Goal: Task Accomplishment & Management: Use online tool/utility

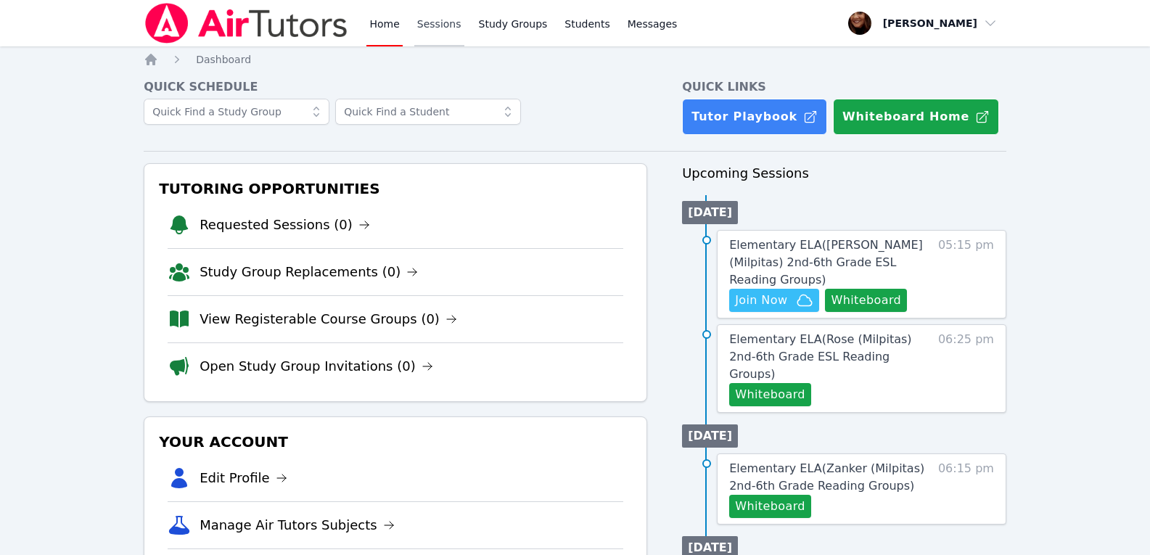
click at [424, 21] on link "Sessions" at bounding box center [439, 23] width 50 height 46
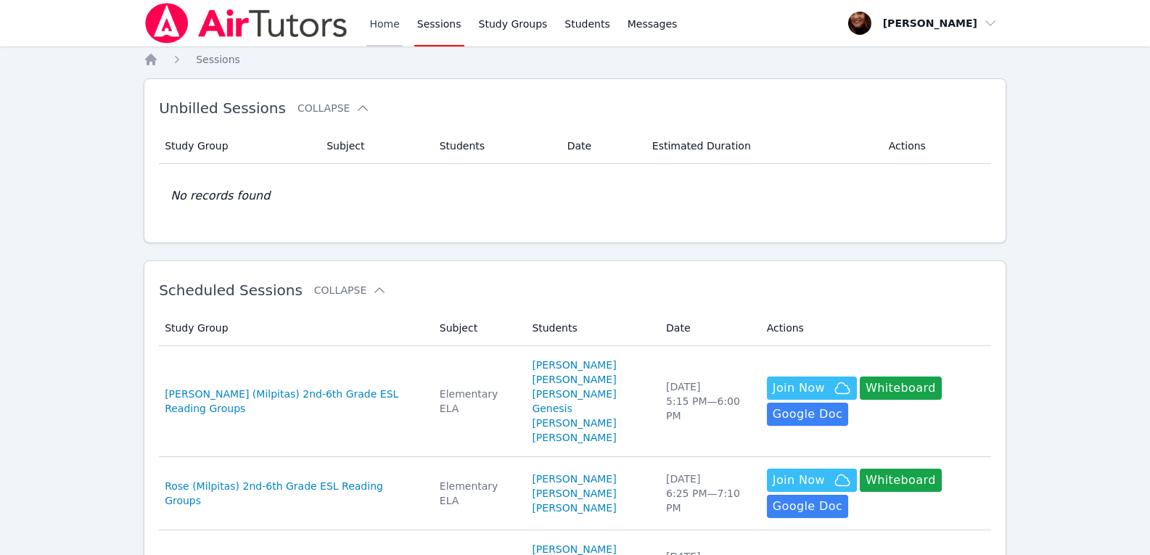
click at [383, 23] on link "Home" at bounding box center [384, 23] width 36 height 46
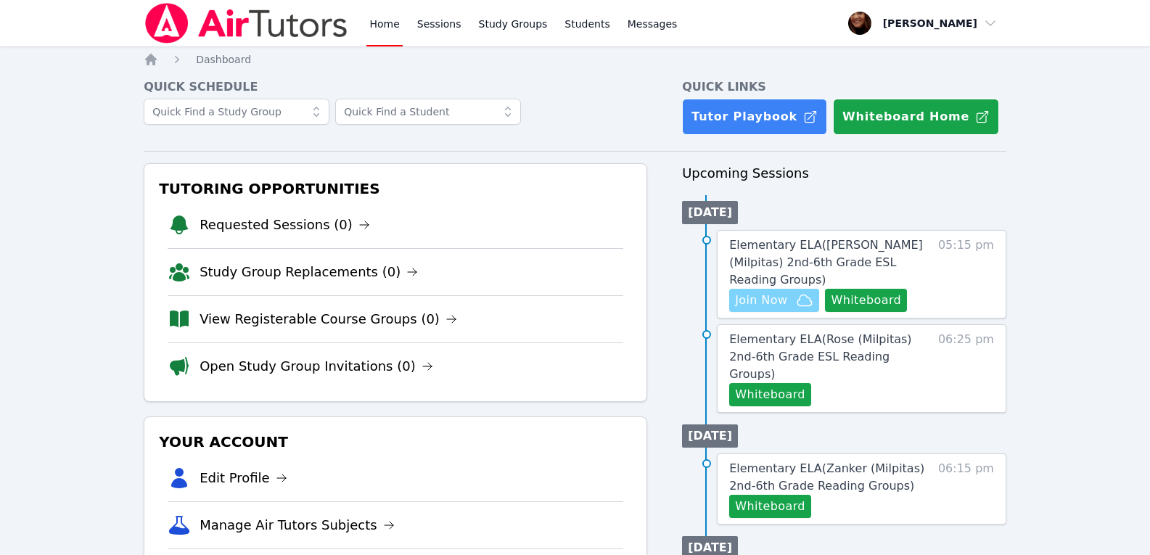
click at [785, 292] on span "Join Now" at bounding box center [761, 300] width 52 height 17
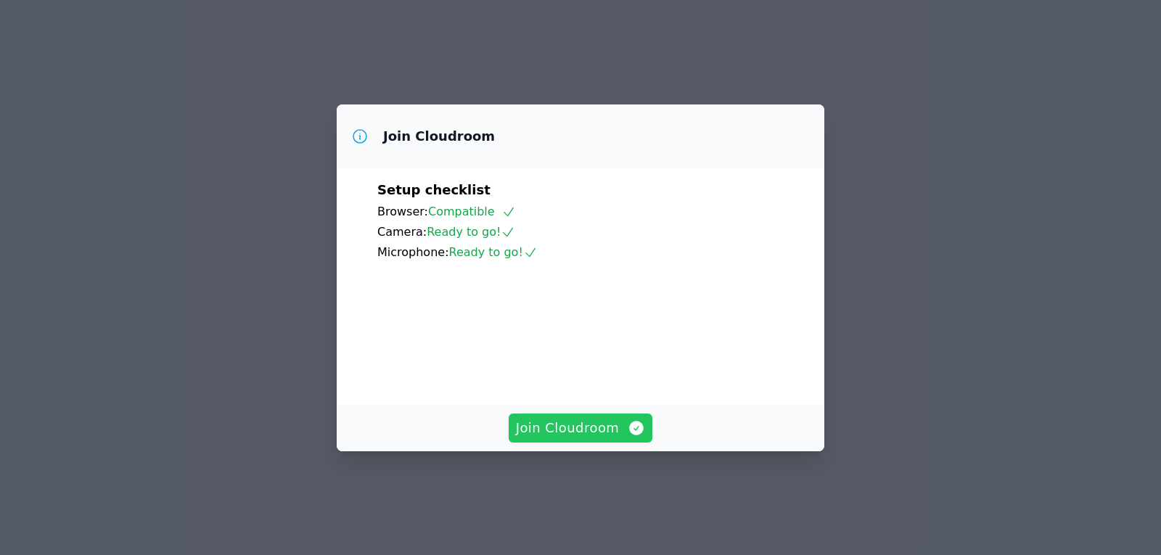
click at [600, 438] on span "Join Cloudroom" at bounding box center [581, 428] width 130 height 20
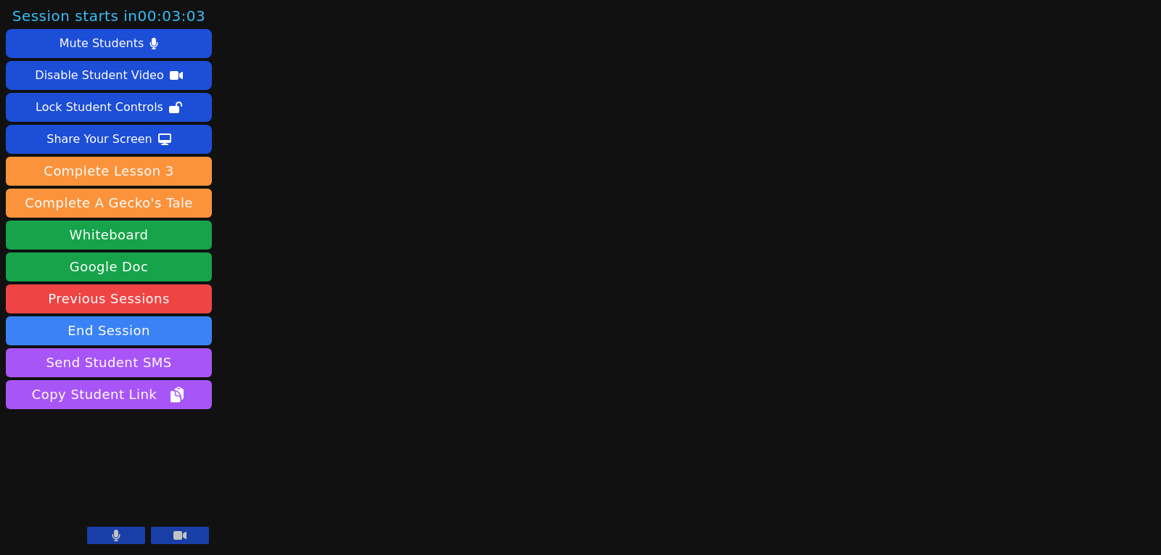
click at [194, 527] on button at bounding box center [180, 535] width 58 height 17
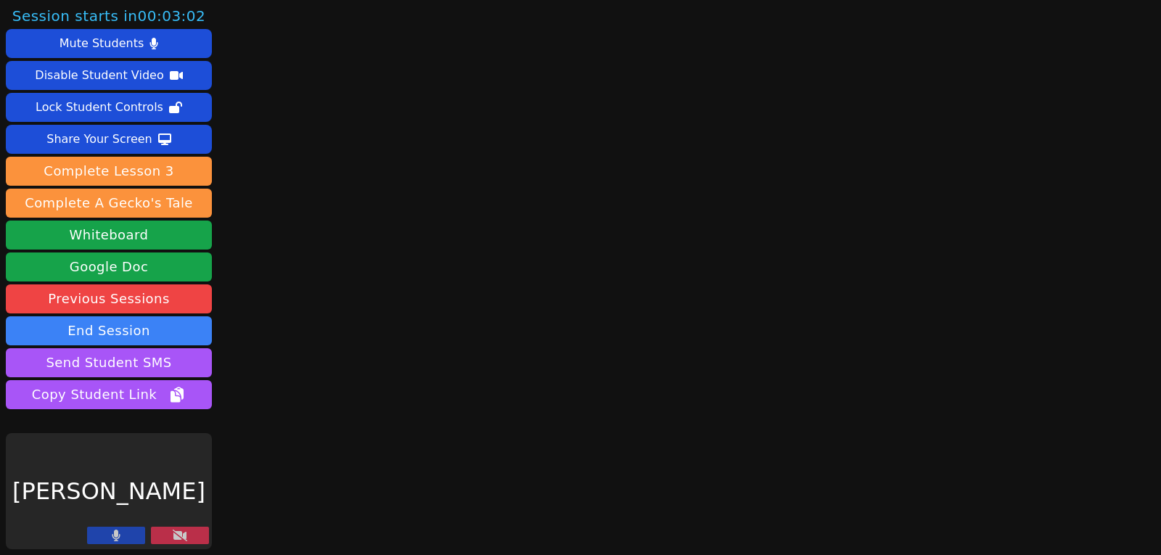
click at [132, 532] on button at bounding box center [116, 535] width 58 height 17
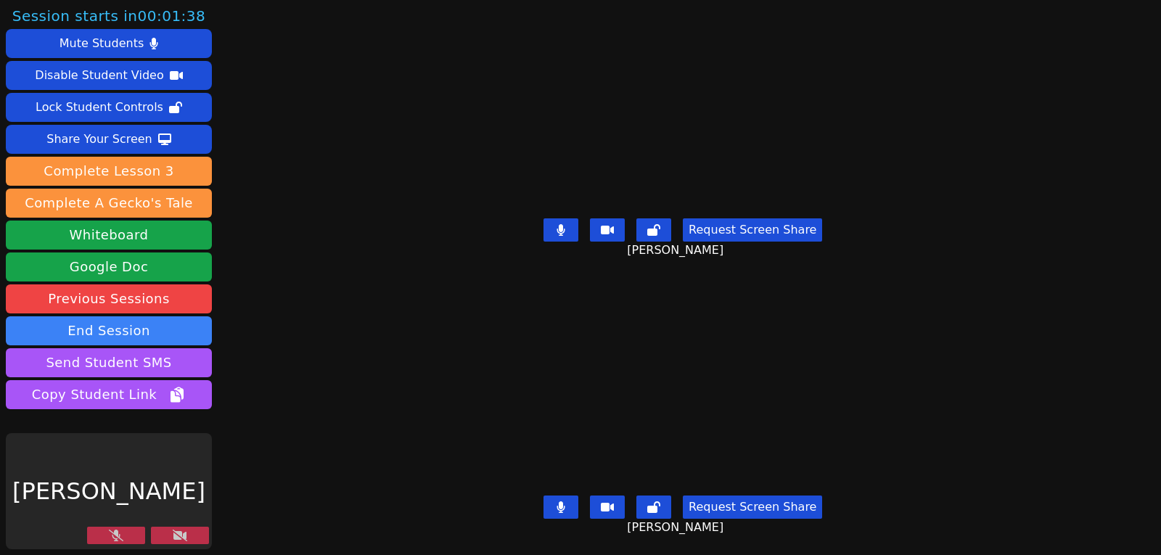
click at [133, 537] on button at bounding box center [116, 535] width 58 height 17
click at [176, 534] on icon at bounding box center [180, 535] width 15 height 12
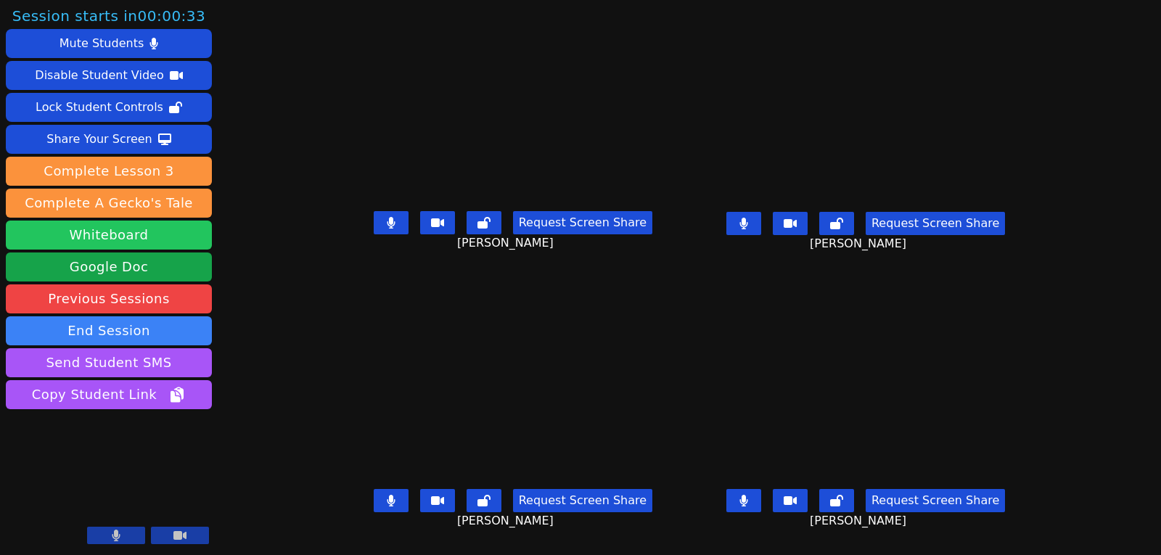
click at [118, 231] on button "Whiteboard" at bounding box center [109, 234] width 206 height 29
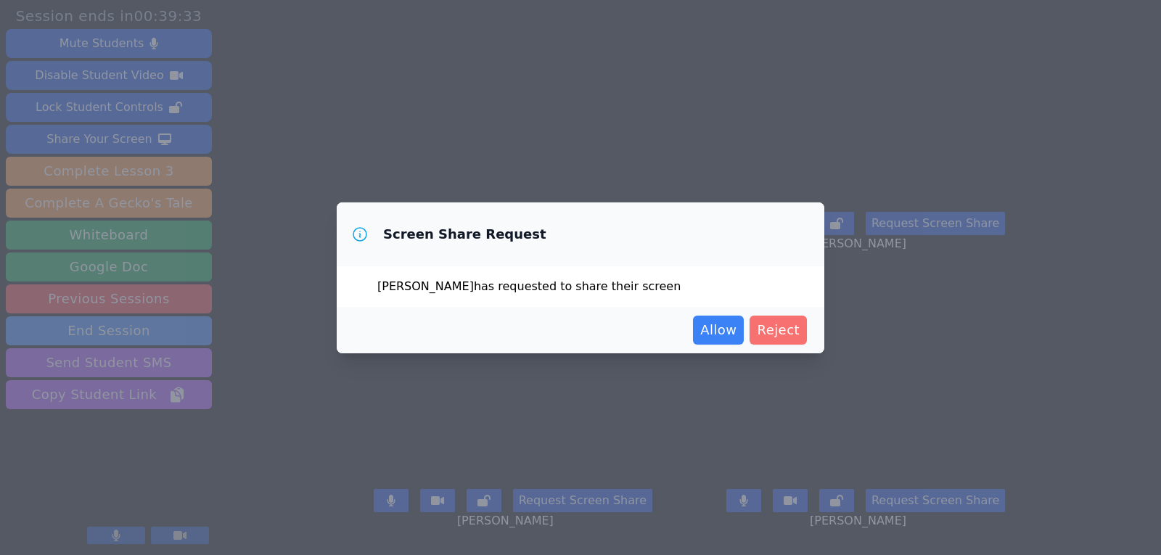
click at [778, 336] on span "Reject" at bounding box center [778, 330] width 43 height 20
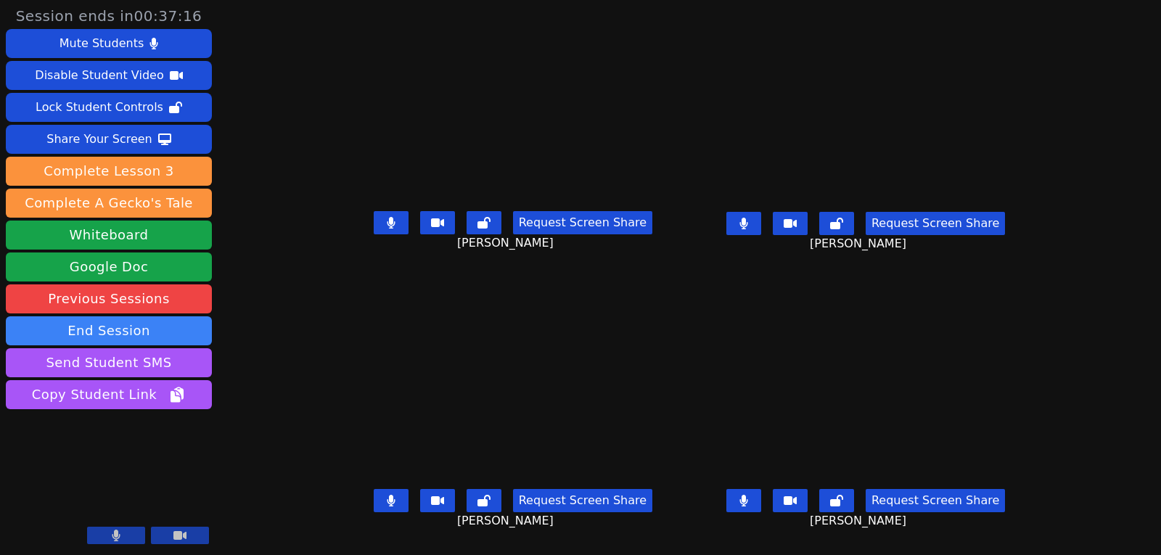
click at [761, 504] on button at bounding box center [743, 500] width 35 height 23
click at [747, 226] on icon at bounding box center [743, 224] width 8 height 12
click at [387, 506] on icon at bounding box center [391, 501] width 8 height 12
click at [751, 229] on icon at bounding box center [743, 224] width 15 height 12
click at [751, 504] on icon at bounding box center [743, 501] width 15 height 12
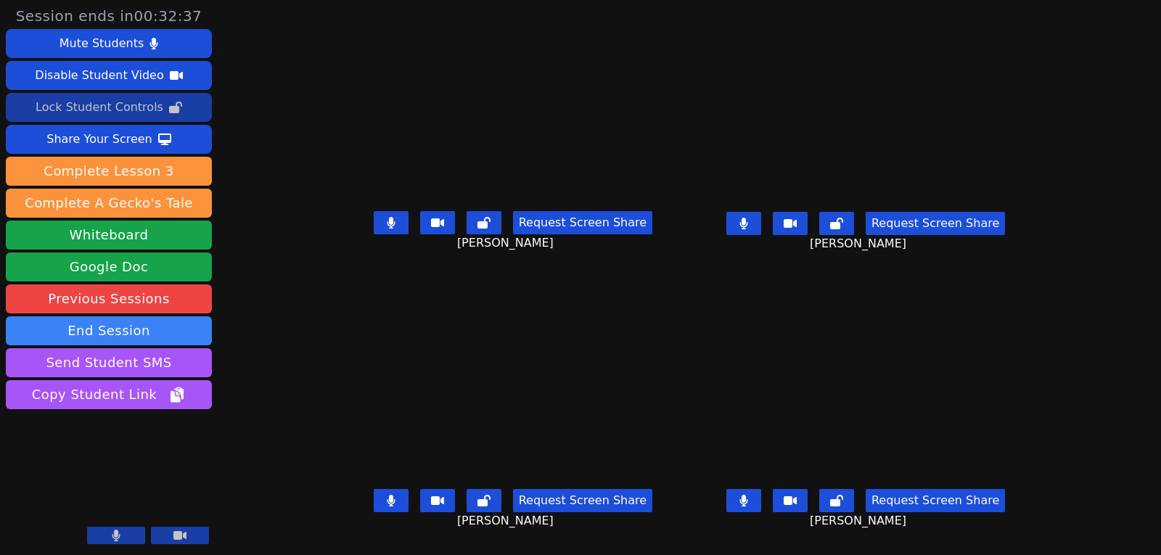
click at [119, 106] on div "Lock Student Controls" at bounding box center [100, 107] width 128 height 23
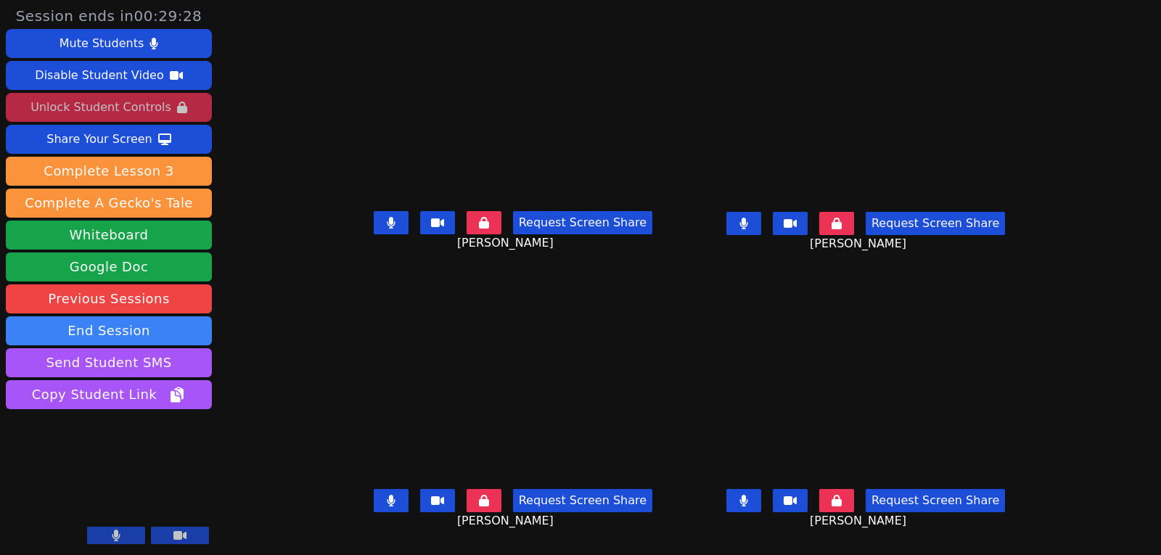
click at [761, 502] on button at bounding box center [743, 500] width 35 height 23
click at [374, 504] on button at bounding box center [391, 500] width 35 height 23
click at [374, 233] on button at bounding box center [391, 222] width 35 height 23
click at [384, 506] on icon at bounding box center [391, 501] width 15 height 12
click at [747, 229] on icon at bounding box center [743, 224] width 8 height 12
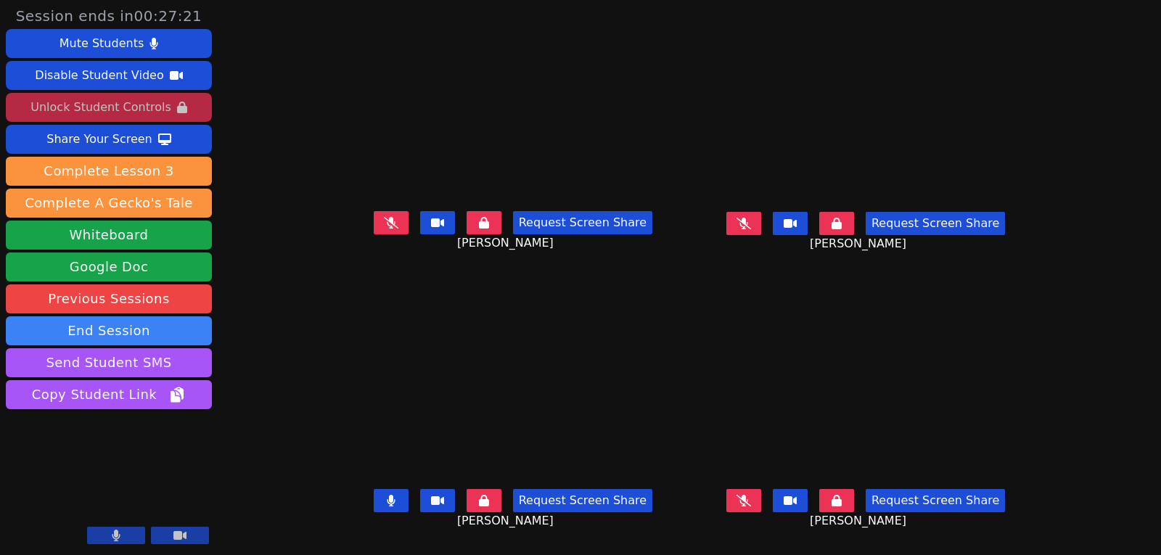
click at [761, 503] on button at bounding box center [743, 500] width 35 height 23
click at [748, 506] on icon at bounding box center [743, 501] width 9 height 12
click at [751, 506] on icon at bounding box center [743, 501] width 15 height 12
click at [748, 506] on icon at bounding box center [743, 501] width 9 height 12
click at [761, 512] on button at bounding box center [743, 500] width 35 height 23
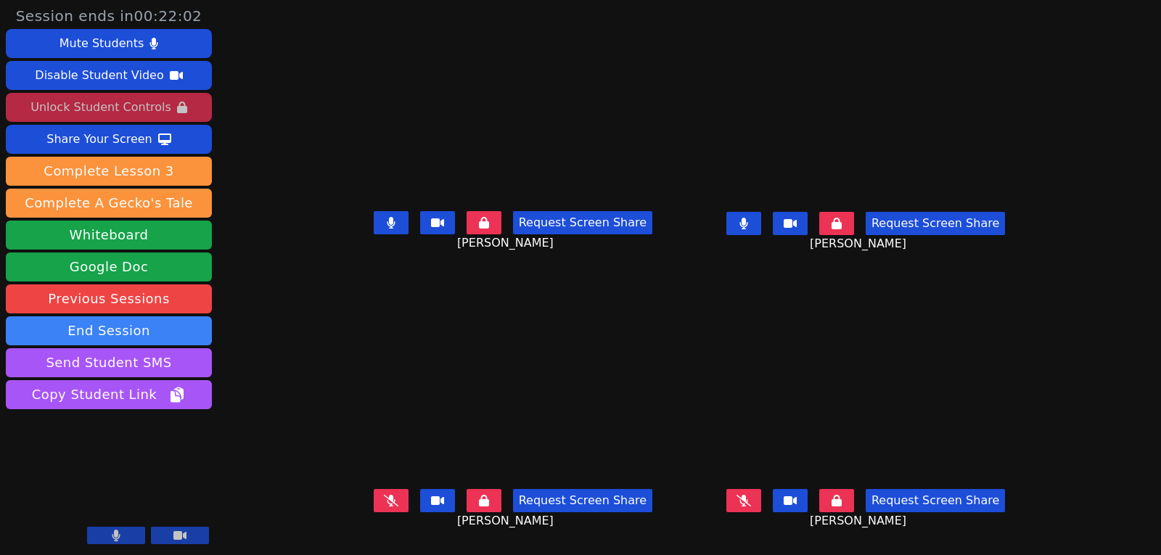
click at [751, 503] on icon at bounding box center [743, 501] width 15 height 12
click at [761, 512] on button at bounding box center [743, 500] width 35 height 23
click at [110, 113] on div "Unlock Student Controls" at bounding box center [100, 107] width 140 height 23
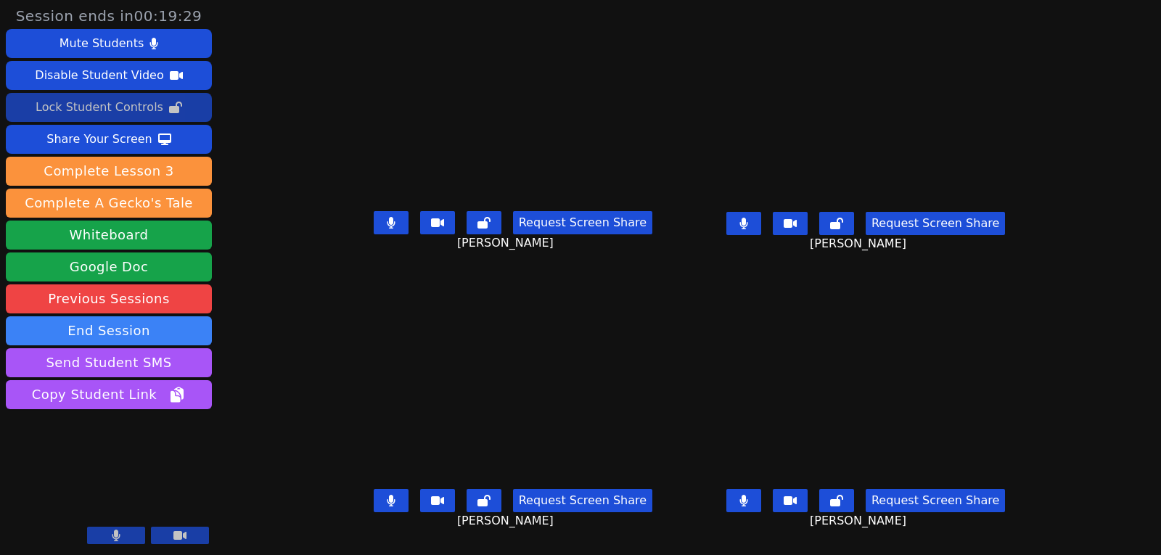
click at [761, 231] on button at bounding box center [743, 223] width 35 height 23
click at [748, 229] on icon at bounding box center [743, 224] width 9 height 12
click at [747, 226] on icon at bounding box center [743, 224] width 8 height 12
click at [387, 228] on icon at bounding box center [391, 223] width 8 height 12
click at [107, 114] on div "Lock Student Controls" at bounding box center [100, 107] width 128 height 23
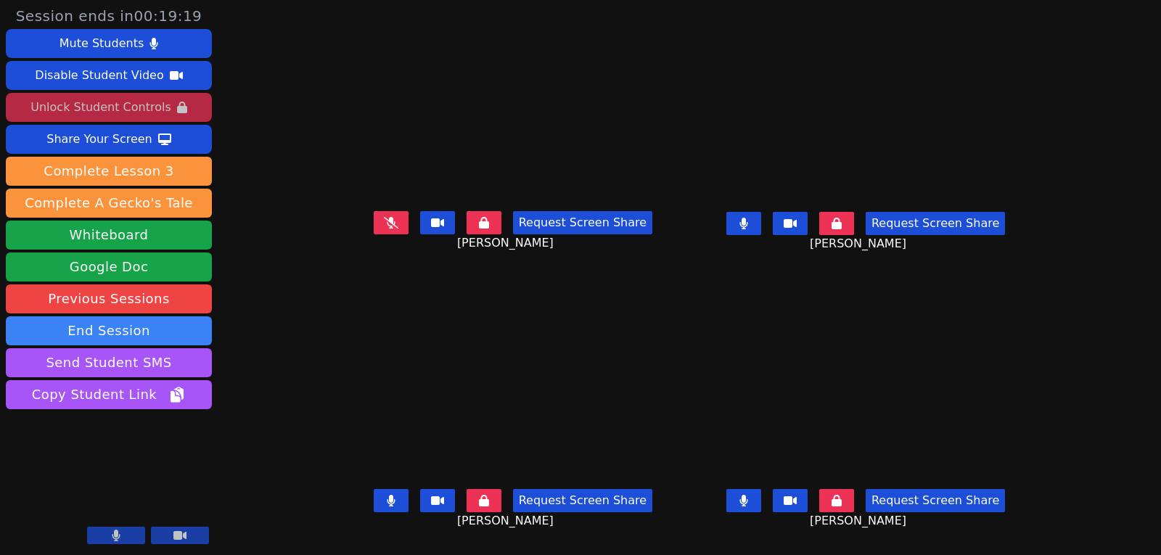
click at [384, 228] on icon at bounding box center [391, 223] width 15 height 12
click at [748, 229] on icon at bounding box center [743, 224] width 9 height 12
click at [96, 100] on div "Unlock Student Controls" at bounding box center [100, 107] width 140 height 23
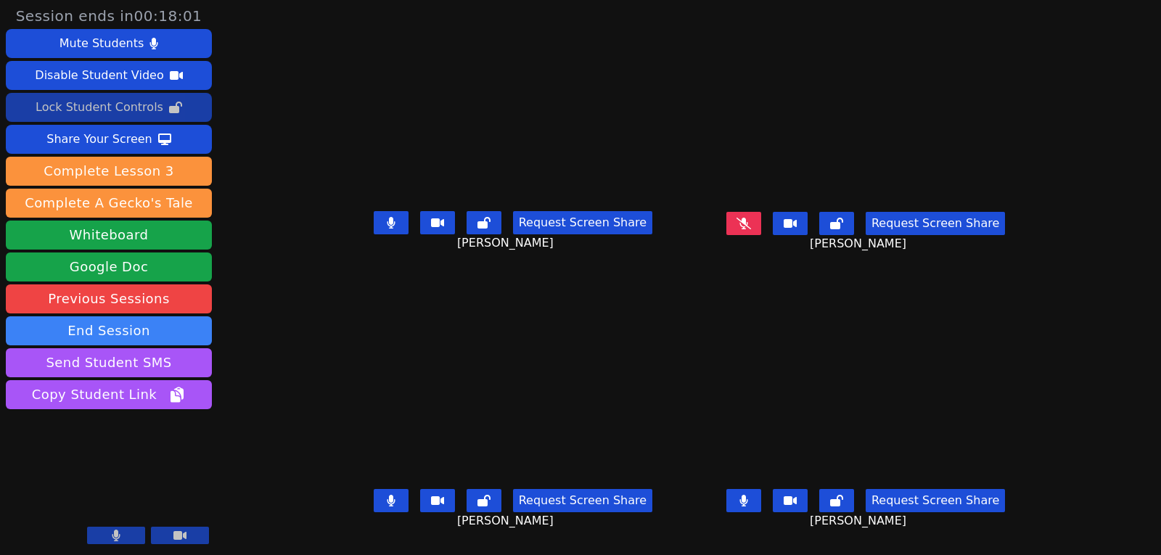
drag, startPoint x: 770, startPoint y: 231, endPoint x: 778, endPoint y: 250, distance: 20.8
click at [751, 229] on icon at bounding box center [743, 224] width 15 height 12
click at [374, 221] on button at bounding box center [391, 222] width 35 height 23
click at [761, 231] on button at bounding box center [743, 223] width 35 height 23
click at [761, 512] on button at bounding box center [743, 500] width 35 height 23
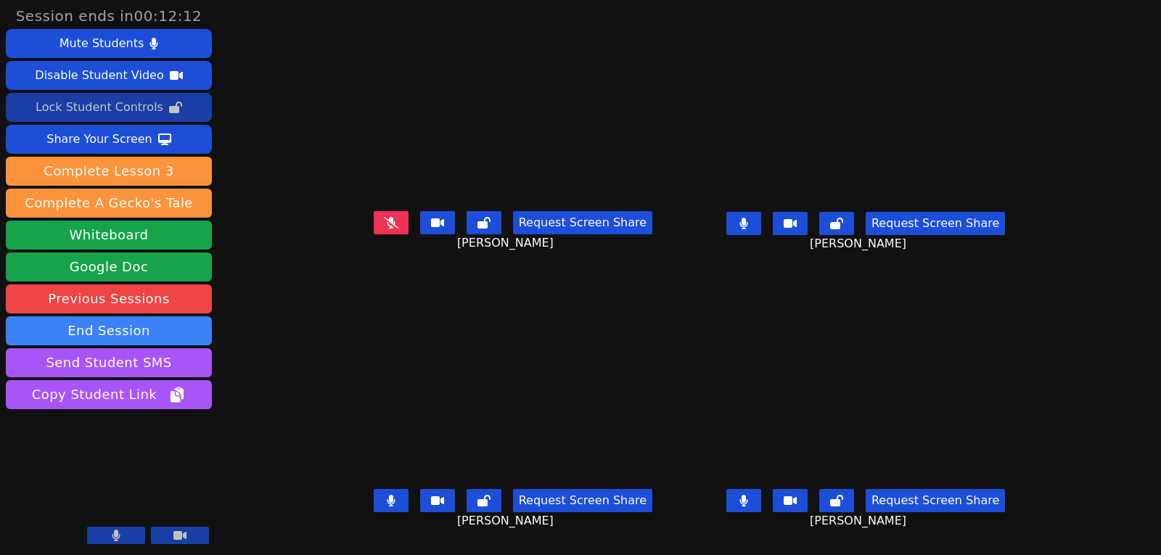
click at [109, 112] on div "Lock Student Controls" at bounding box center [100, 107] width 128 height 23
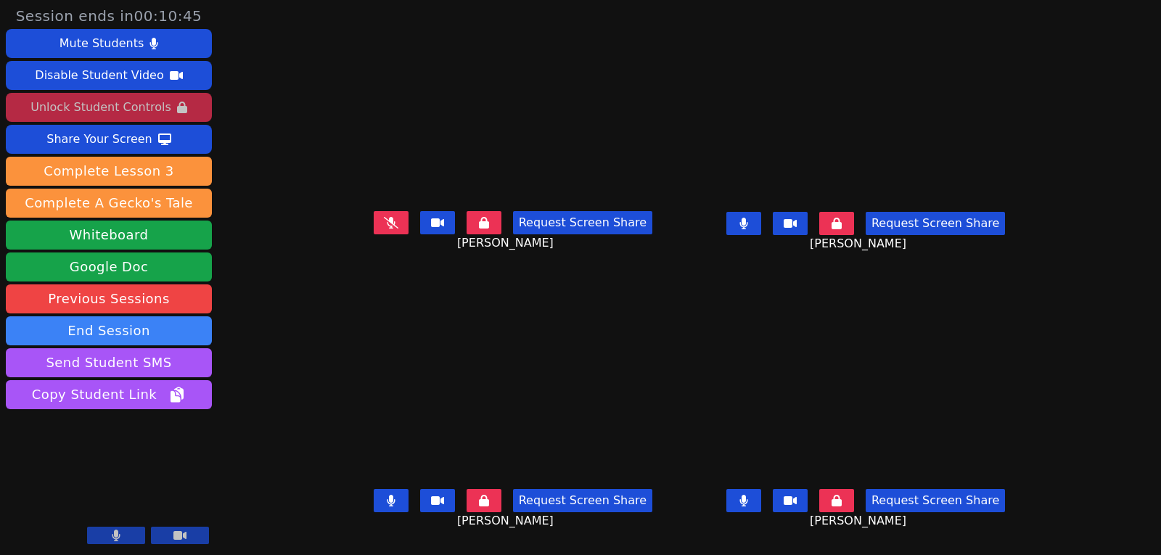
click at [384, 228] on icon at bounding box center [391, 223] width 15 height 12
click at [374, 498] on button at bounding box center [391, 500] width 35 height 23
click at [761, 235] on button at bounding box center [743, 223] width 35 height 23
click at [761, 509] on button at bounding box center [743, 500] width 35 height 23
click at [387, 228] on icon at bounding box center [391, 223] width 9 height 12
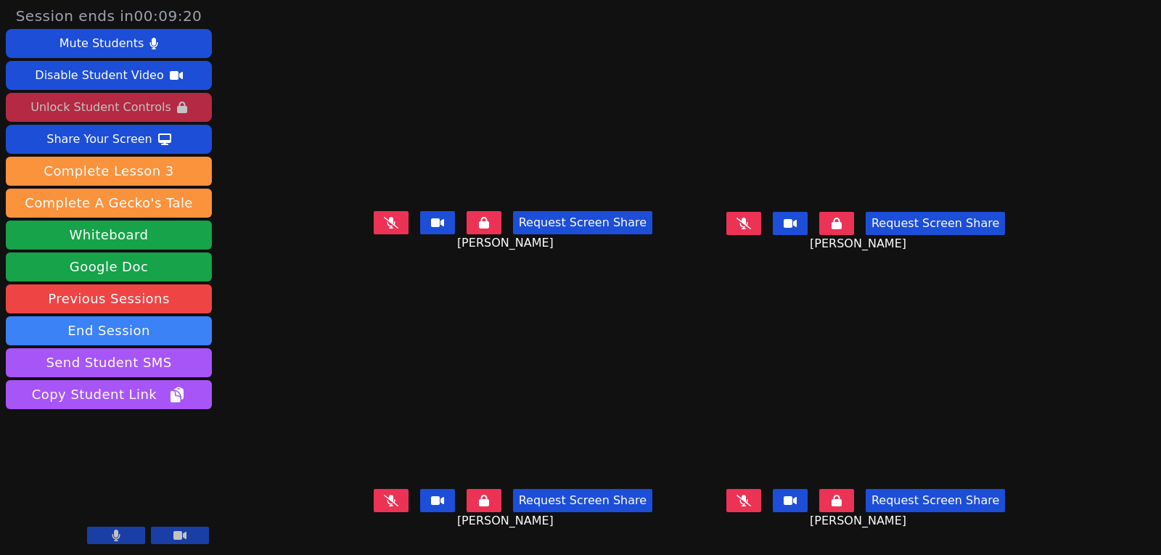
click at [751, 228] on icon at bounding box center [743, 223] width 15 height 12
click at [761, 512] on button at bounding box center [743, 500] width 35 height 23
click at [761, 218] on button at bounding box center [743, 223] width 35 height 23
click at [374, 500] on button at bounding box center [391, 500] width 35 height 23
click at [384, 228] on icon at bounding box center [391, 223] width 15 height 12
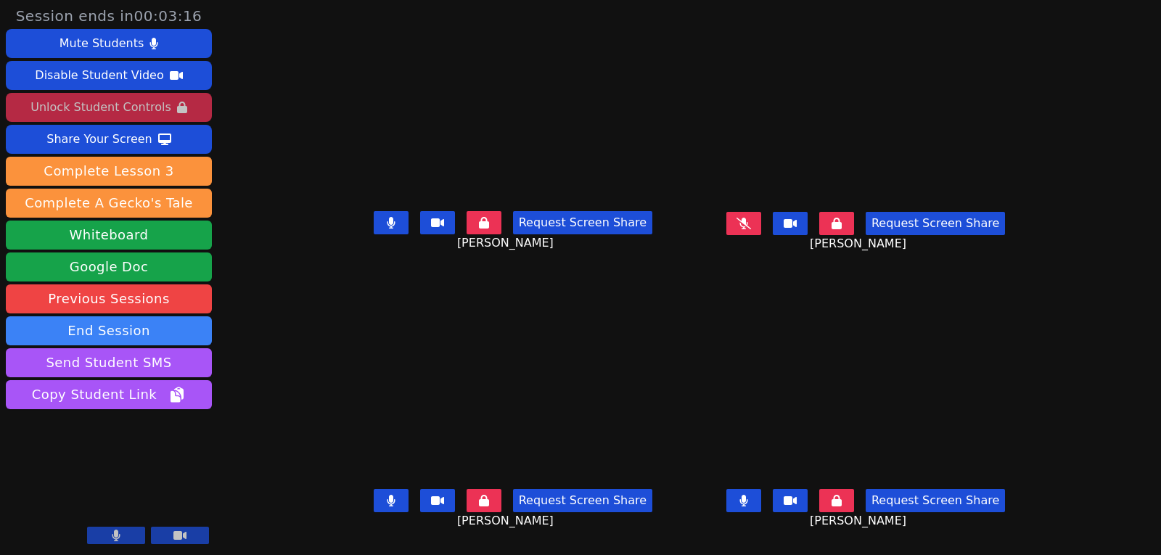
click at [751, 228] on icon at bounding box center [743, 223] width 15 height 12
click at [747, 229] on icon at bounding box center [743, 224] width 8 height 12
click at [751, 229] on icon at bounding box center [743, 224] width 15 height 12
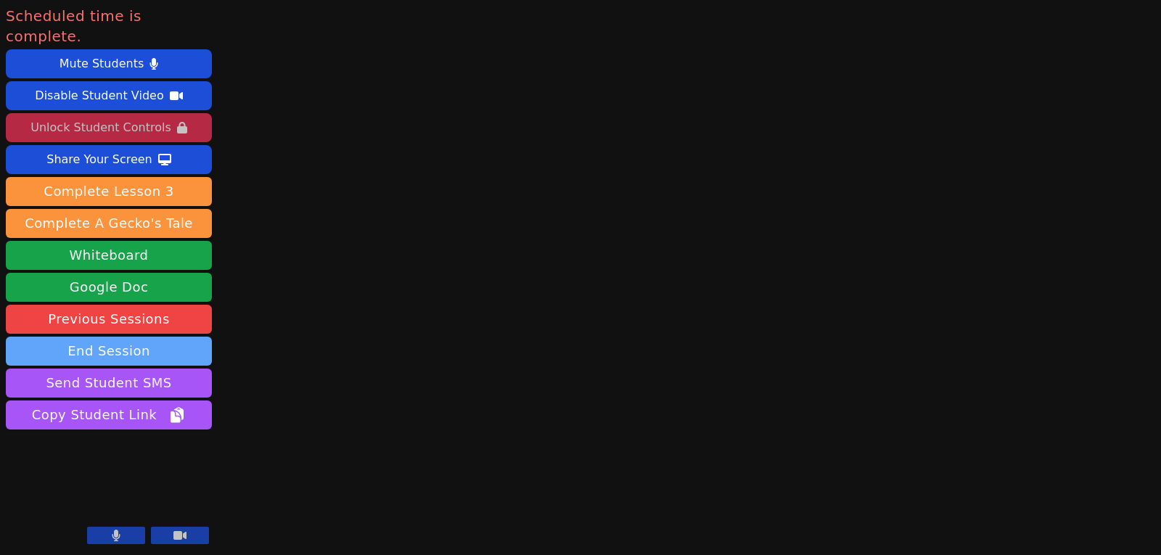
click at [111, 337] on button "End Session" at bounding box center [109, 351] width 206 height 29
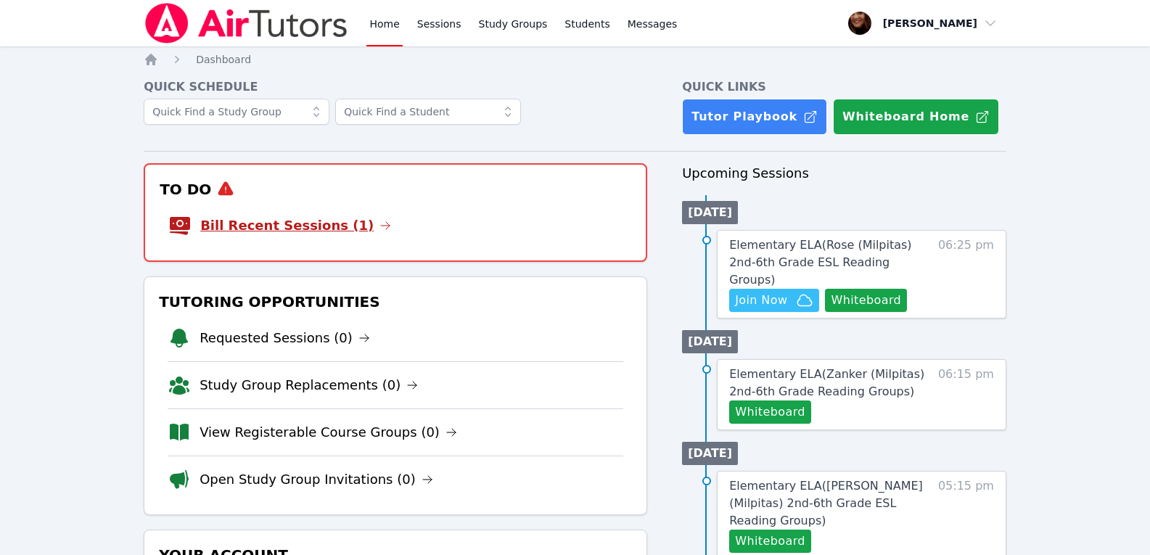
click at [379, 222] on icon at bounding box center [385, 226] width 12 height 12
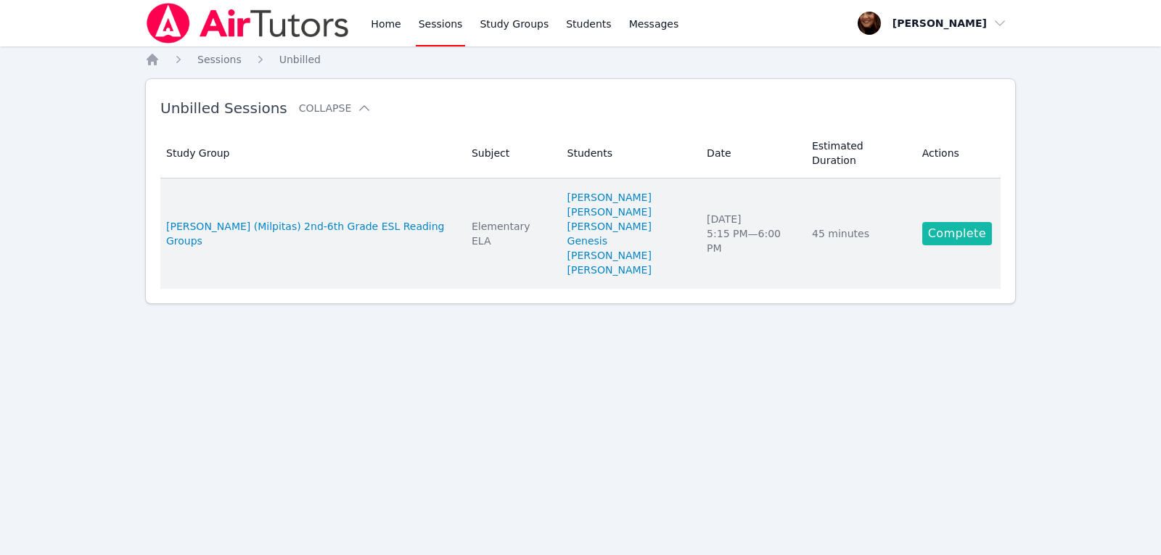
click at [931, 222] on link "Complete" at bounding box center [957, 233] width 70 height 23
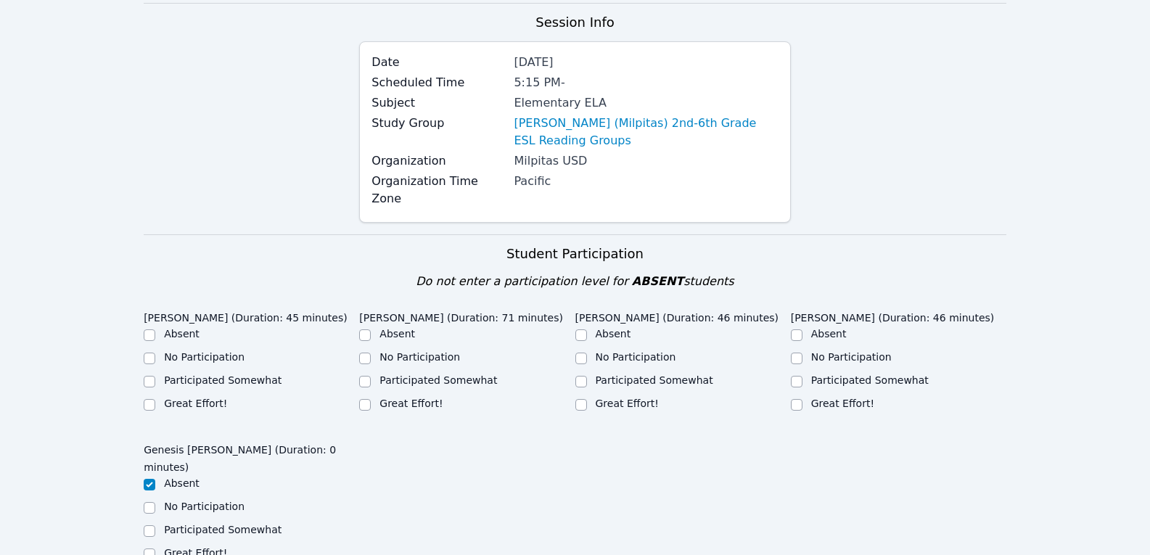
scroll to position [218, 0]
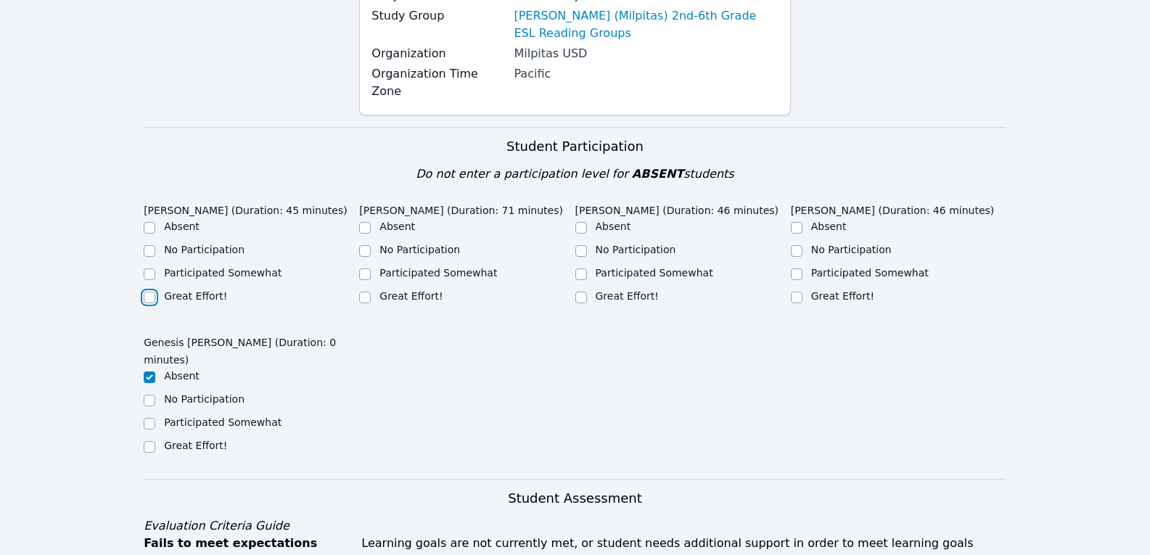
click at [144, 296] on input "Great Effort!" at bounding box center [150, 298] width 12 height 12
checkbox input "true"
click at [363, 268] on input "Participated Somewhat" at bounding box center [365, 274] width 12 height 12
checkbox input "true"
click at [581, 292] on input "Great Effort!" at bounding box center [581, 298] width 12 height 12
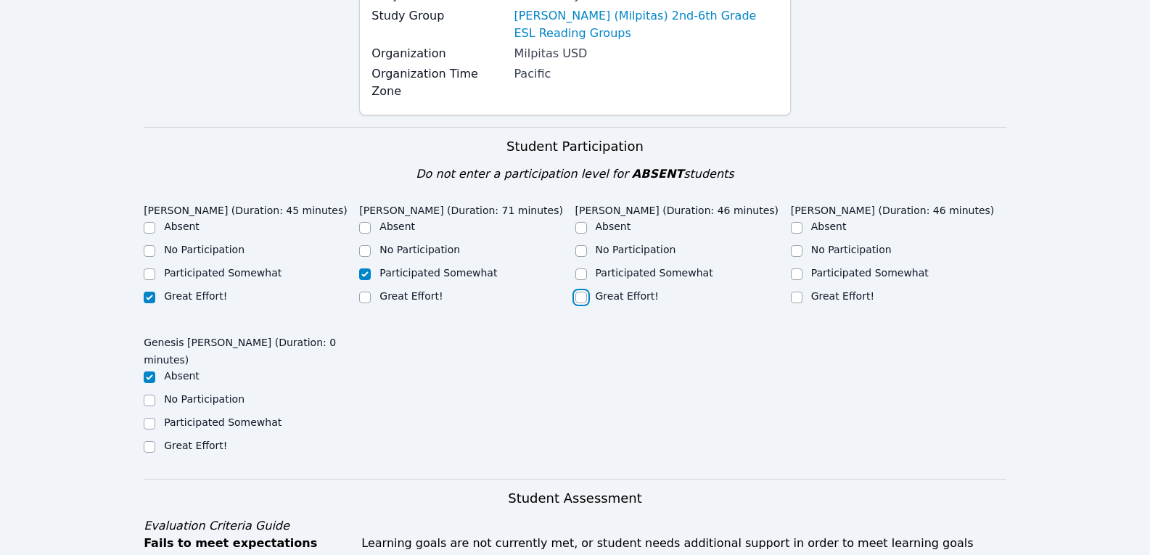
checkbox input "true"
click at [800, 292] on input "Great Effort!" at bounding box center [797, 298] width 12 height 12
checkbox input "true"
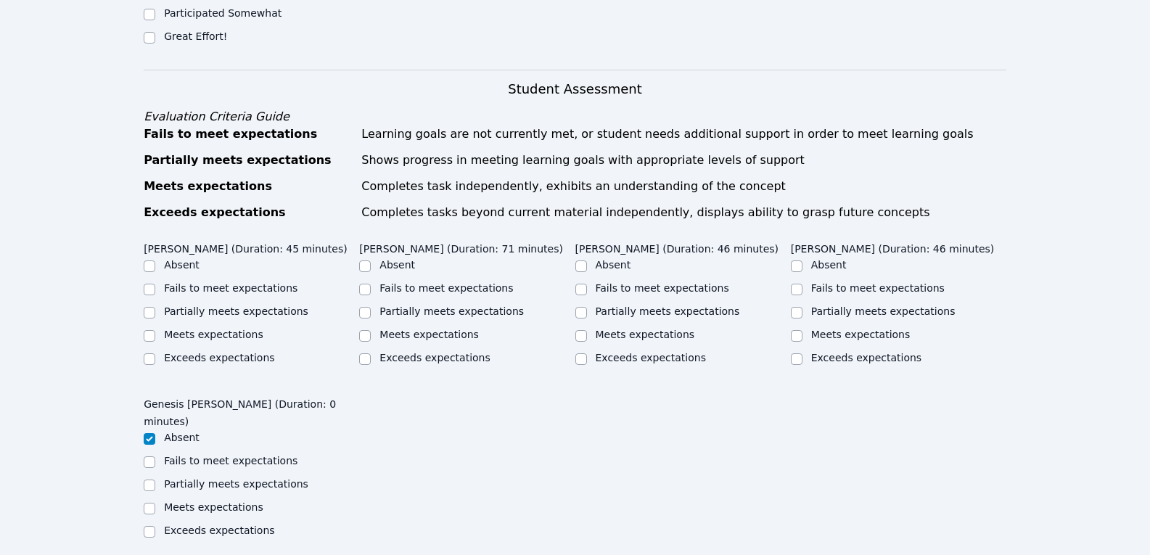
scroll to position [653, 0]
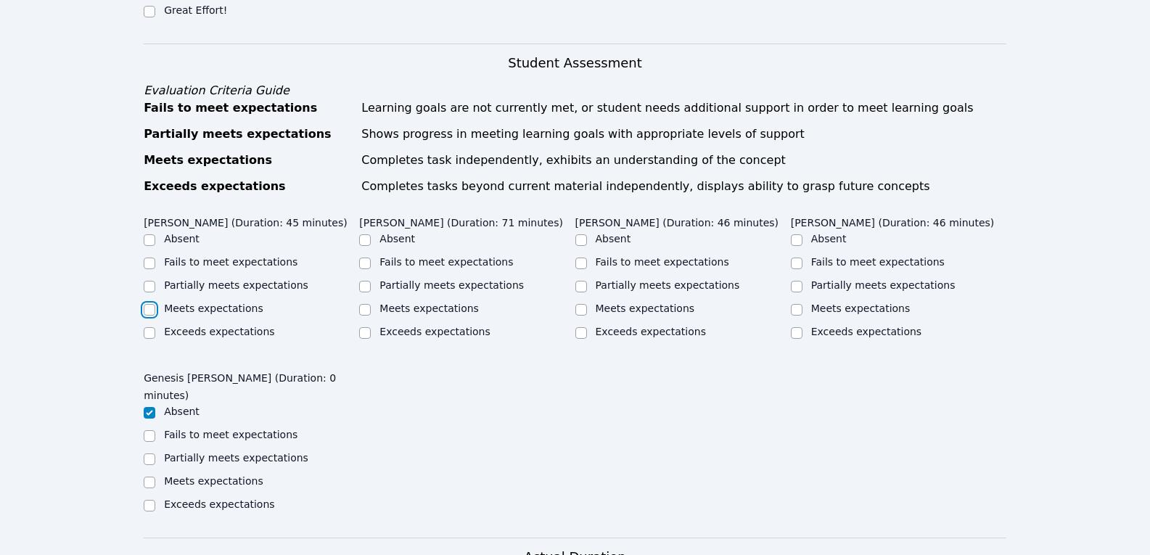
click at [151, 312] on input "Meets expectations" at bounding box center [150, 310] width 12 height 12
checkbox input "true"
click at [362, 281] on input "Partially meets expectations" at bounding box center [365, 287] width 12 height 12
checkbox input "true"
click at [585, 304] on input "Meets expectations" at bounding box center [581, 310] width 12 height 12
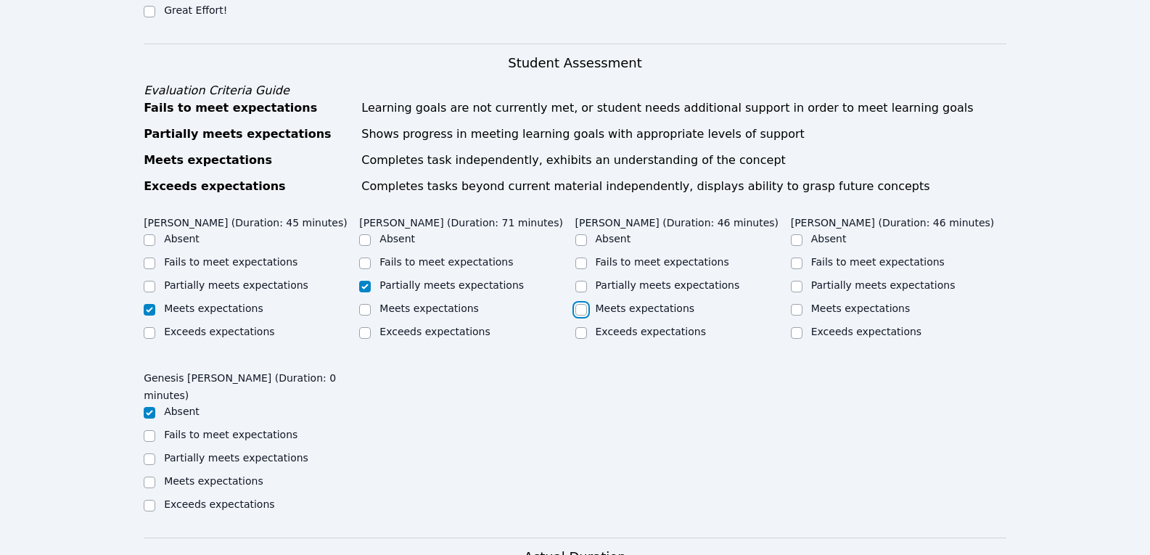
checkbox input "true"
click at [799, 304] on input "Meets expectations" at bounding box center [797, 310] width 12 height 12
checkbox input "true"
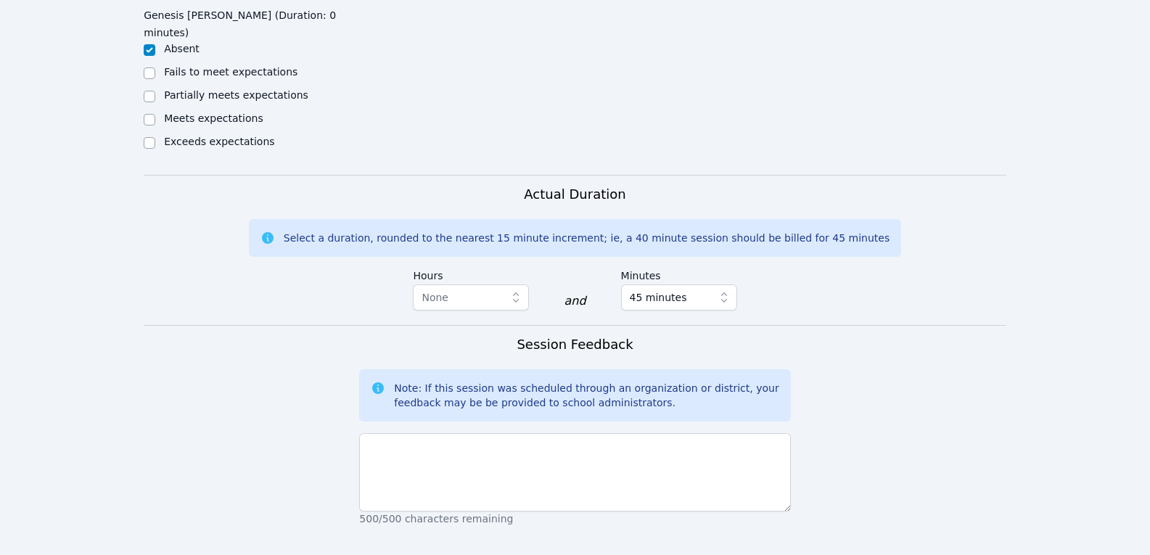
scroll to position [1088, 0]
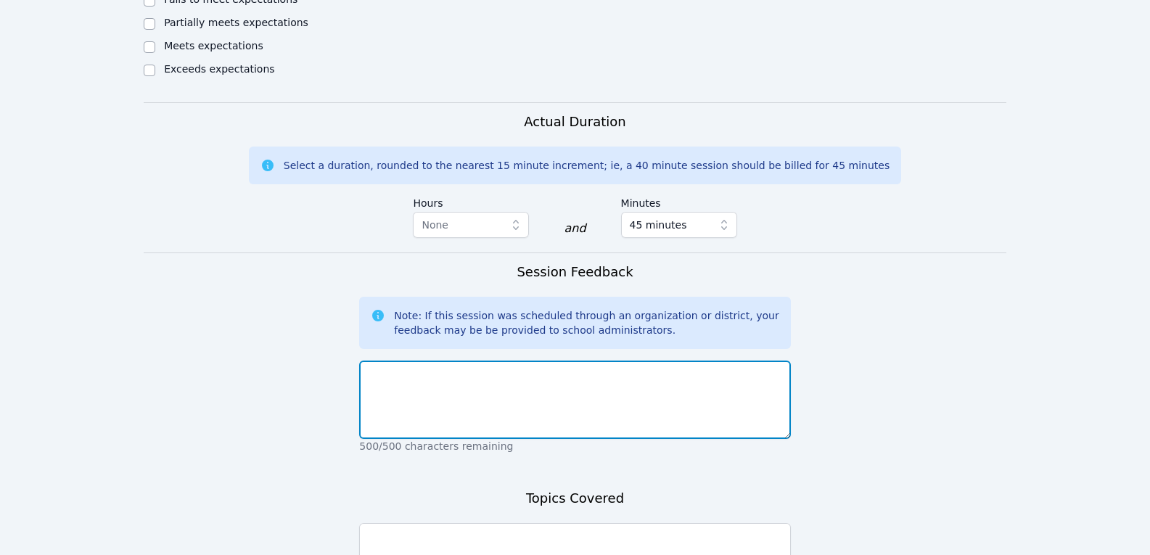
click at [414, 376] on textarea at bounding box center [574, 399] width 431 height 78
type textarea "Great participation!"
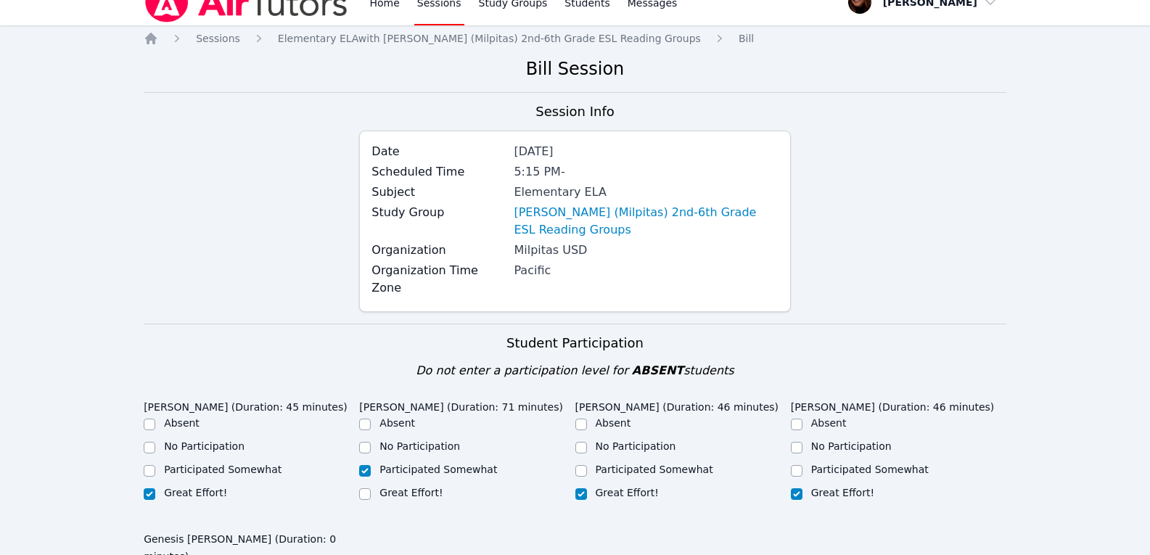
scroll to position [0, 0]
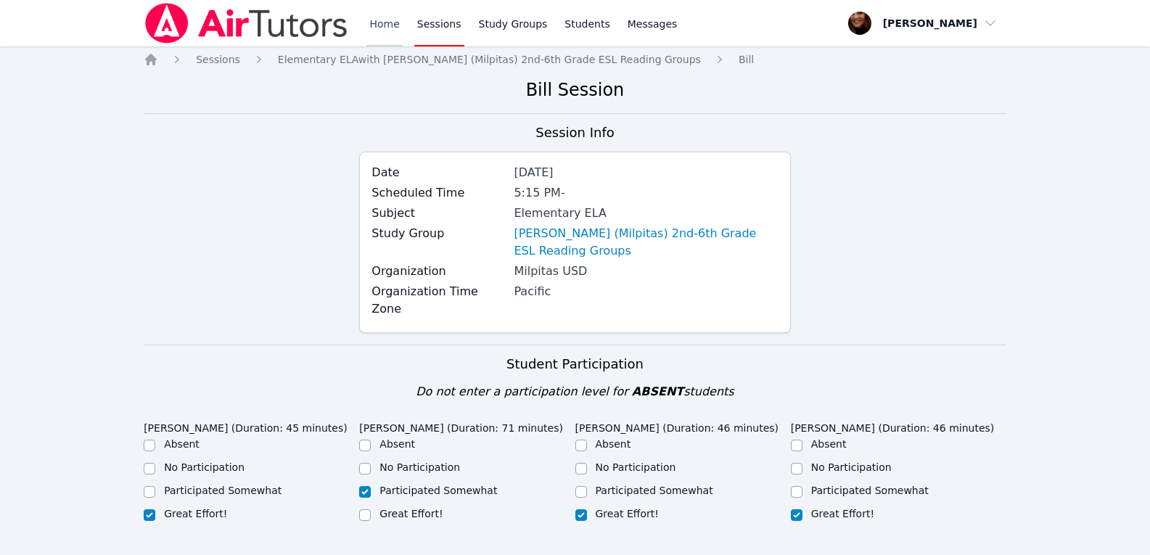
click at [390, 22] on link "Home" at bounding box center [384, 23] width 36 height 46
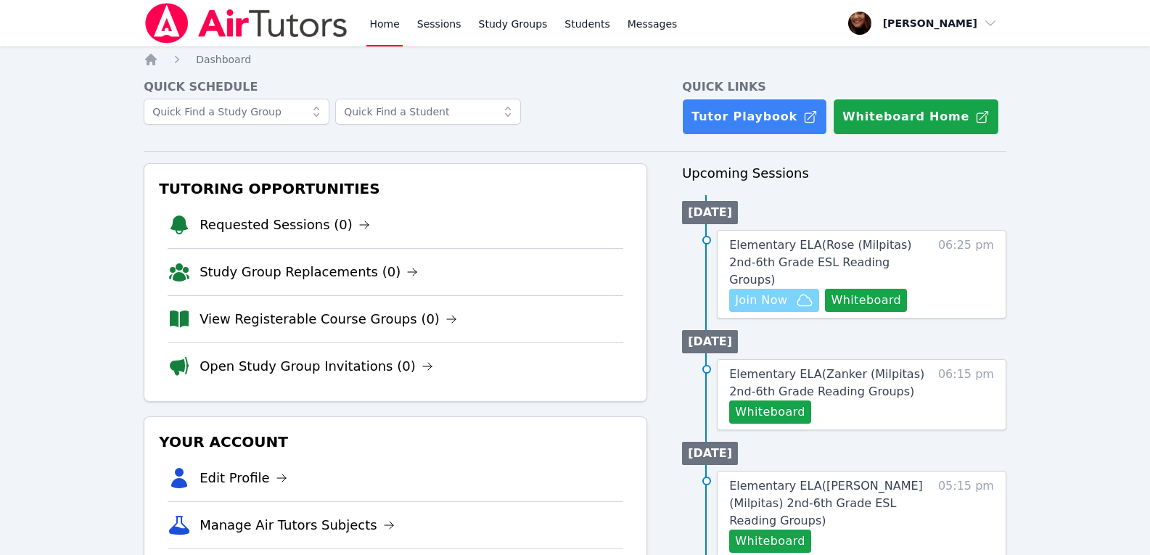
click at [760, 292] on span "Join Now" at bounding box center [761, 300] width 52 height 17
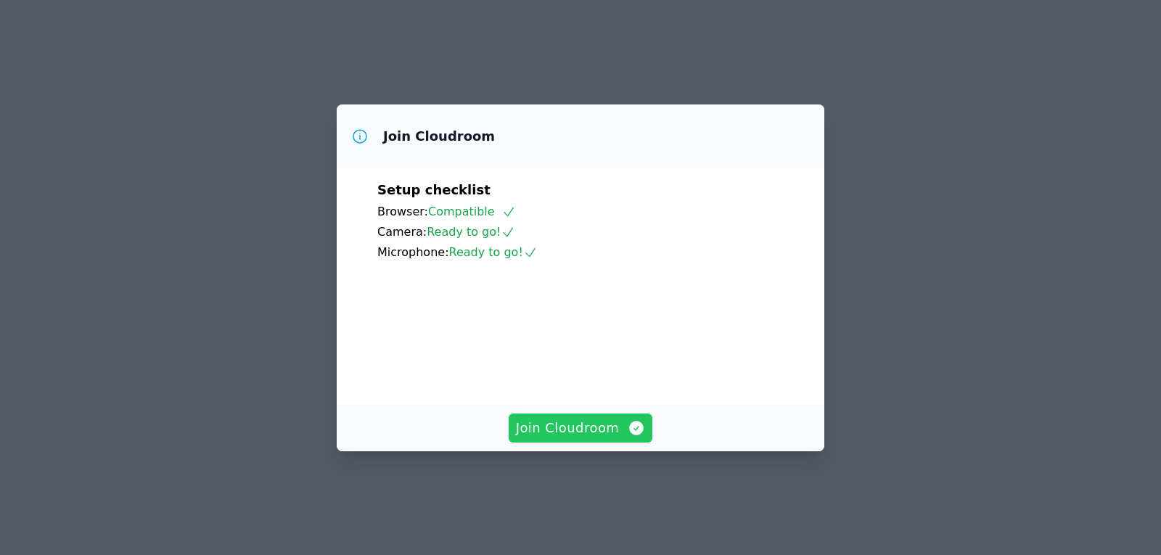
click at [554, 438] on span "Join Cloudroom" at bounding box center [581, 428] width 130 height 20
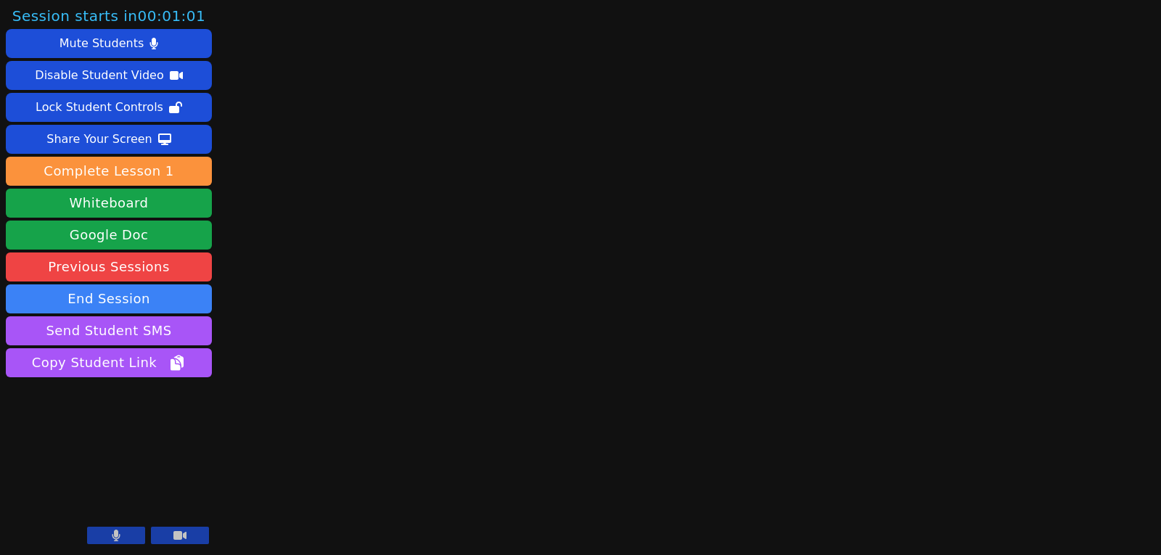
click at [183, 535] on icon at bounding box center [179, 535] width 13 height 9
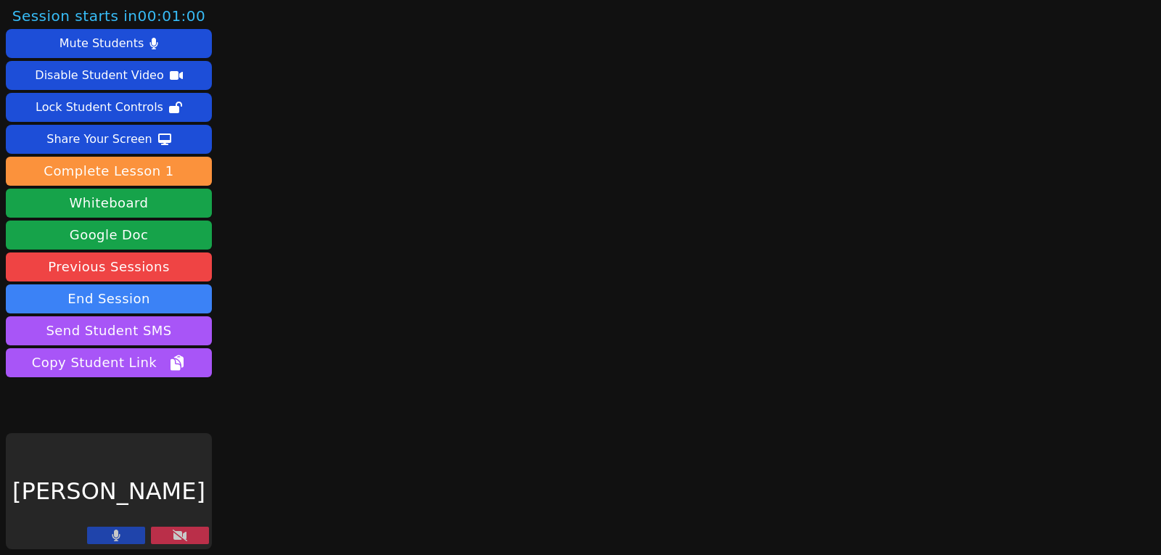
click at [169, 534] on button at bounding box center [180, 535] width 58 height 17
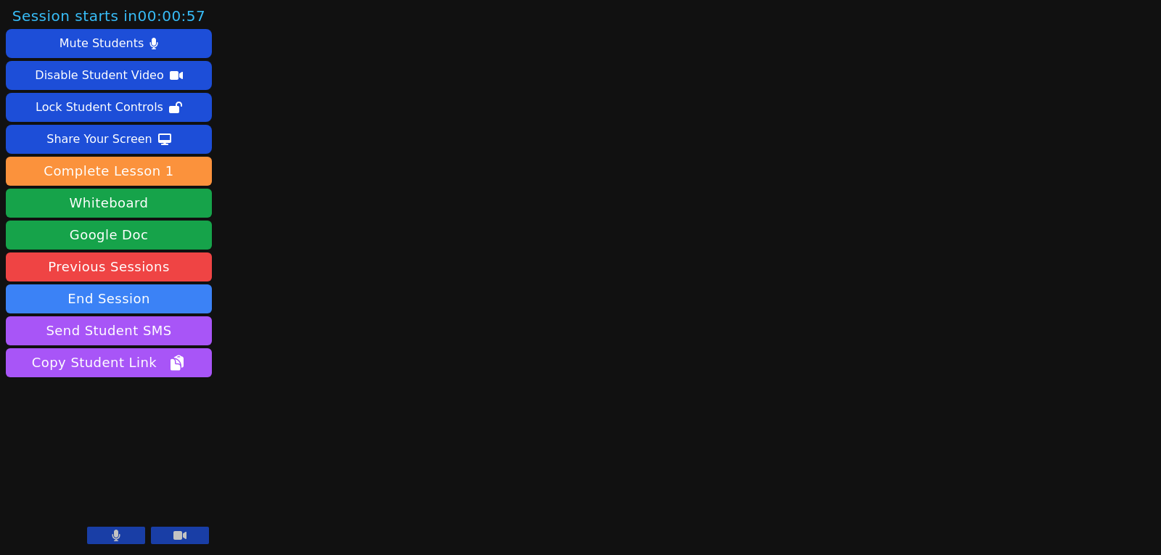
click at [179, 543] on button at bounding box center [180, 535] width 58 height 17
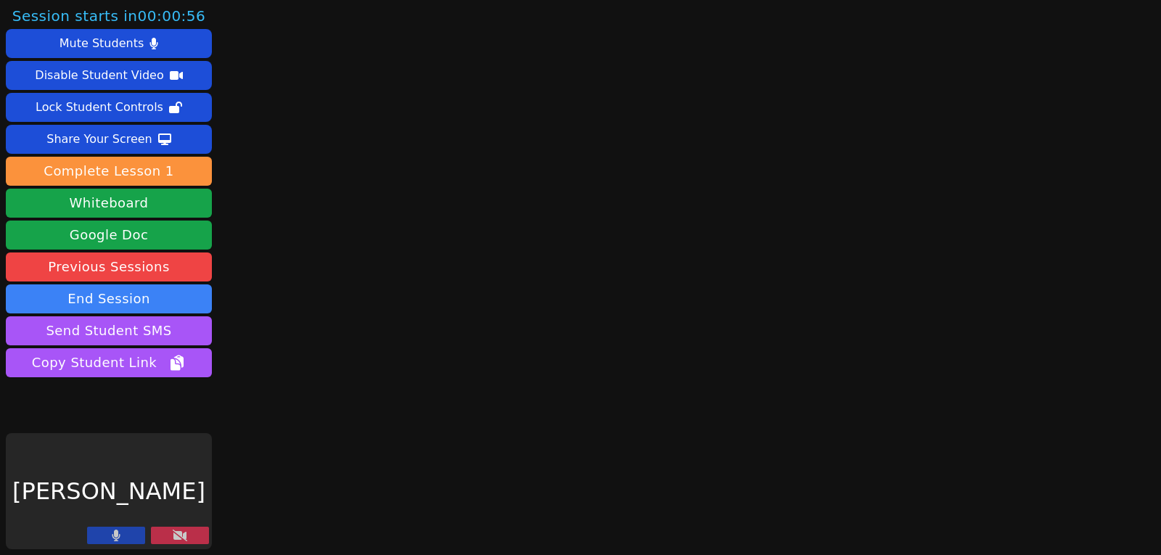
click at [121, 536] on button at bounding box center [116, 535] width 58 height 17
click at [192, 538] on button at bounding box center [180, 535] width 58 height 17
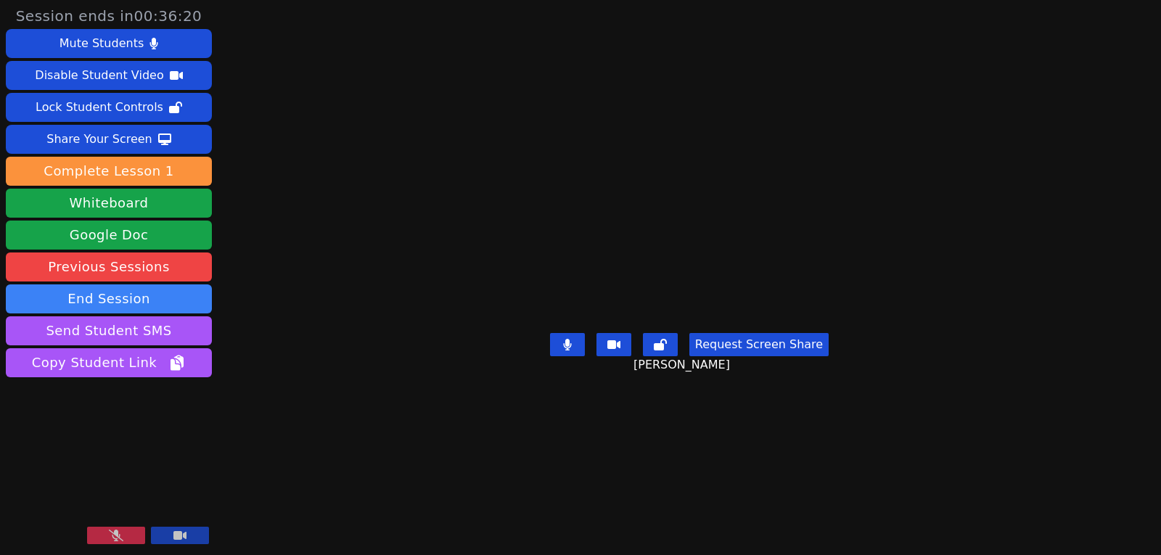
click at [115, 535] on icon at bounding box center [116, 535] width 15 height 12
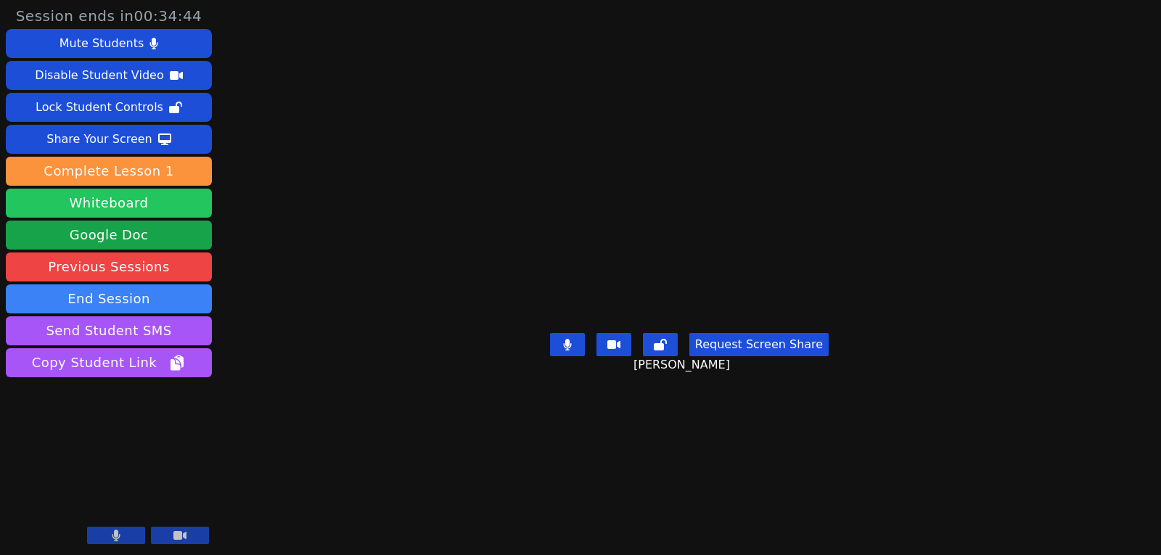
click at [115, 208] on button "Whiteboard" at bounding box center [109, 203] width 206 height 29
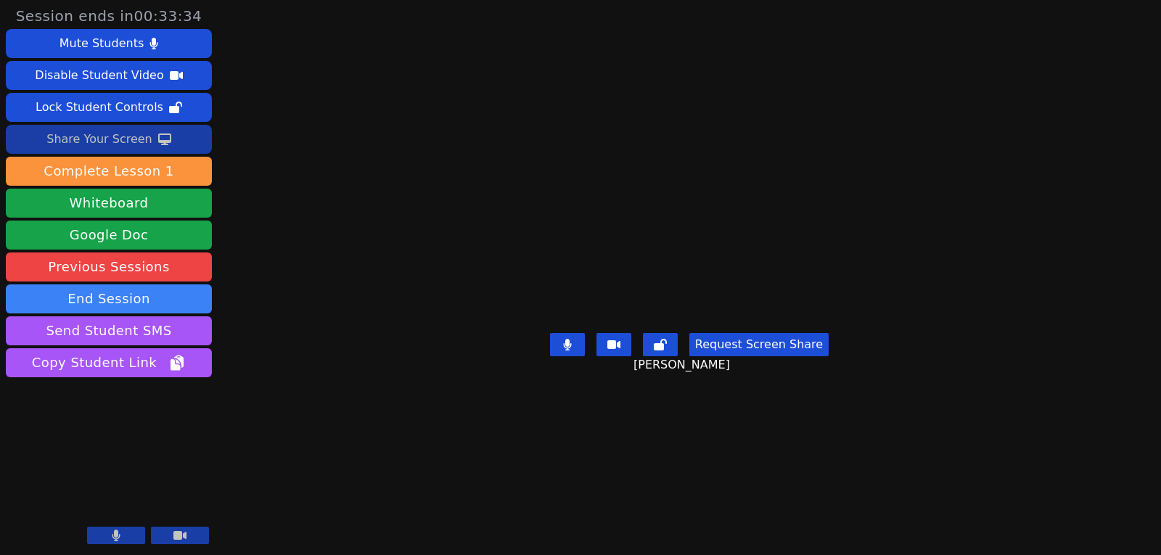
click at [92, 138] on div "Share Your Screen" at bounding box center [99, 139] width 106 height 23
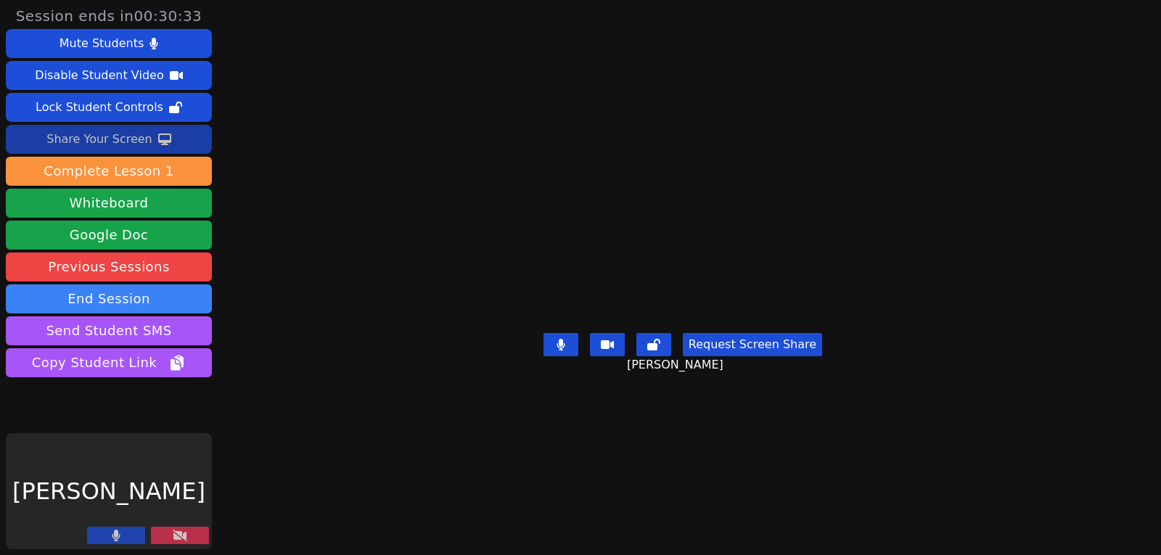
click at [106, 141] on div "Share Your Screen" at bounding box center [99, 139] width 106 height 23
click at [194, 541] on button at bounding box center [180, 535] width 58 height 17
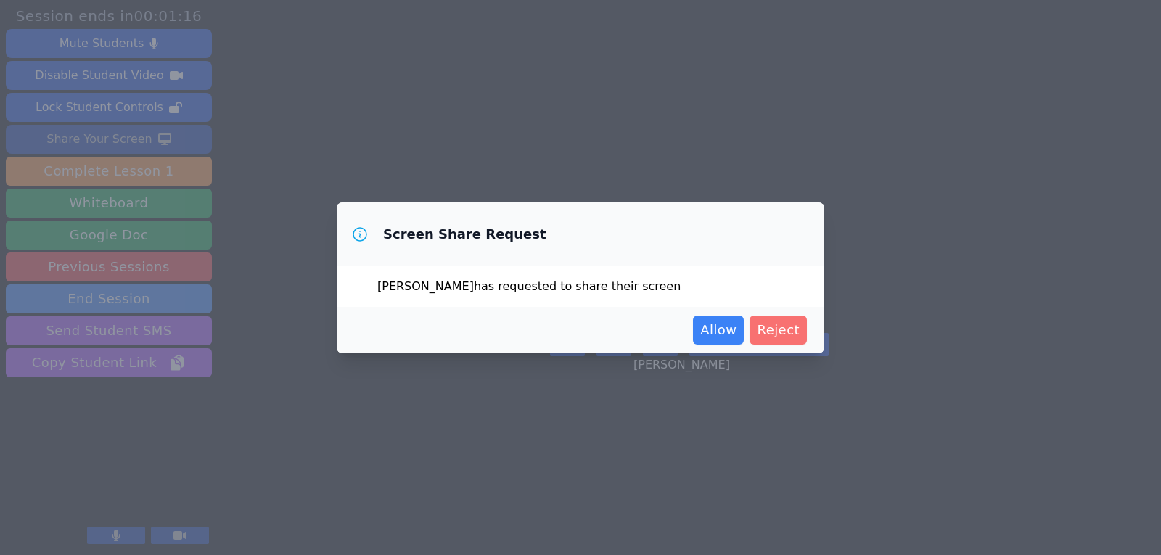
click at [792, 332] on span "Reject" at bounding box center [778, 330] width 43 height 20
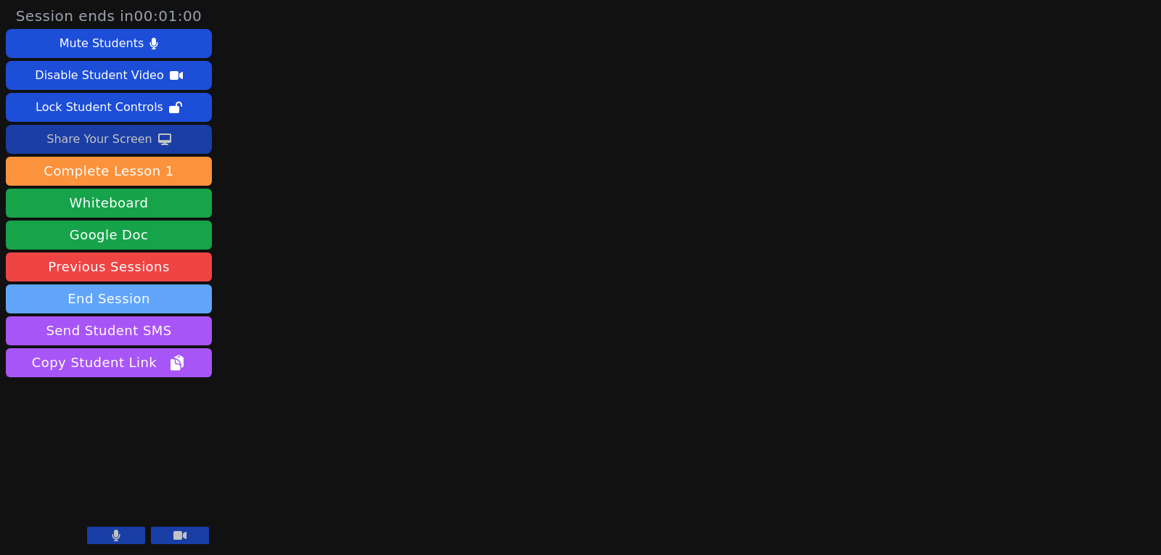
click at [86, 298] on button "End Session" at bounding box center [109, 298] width 206 height 29
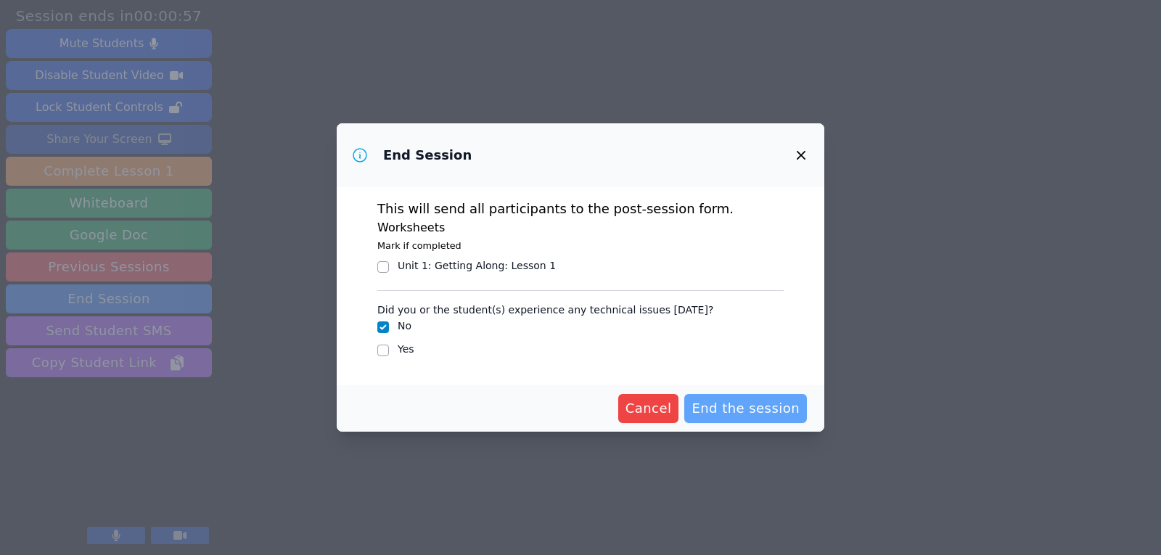
click at [733, 410] on span "End the session" at bounding box center [745, 408] width 108 height 20
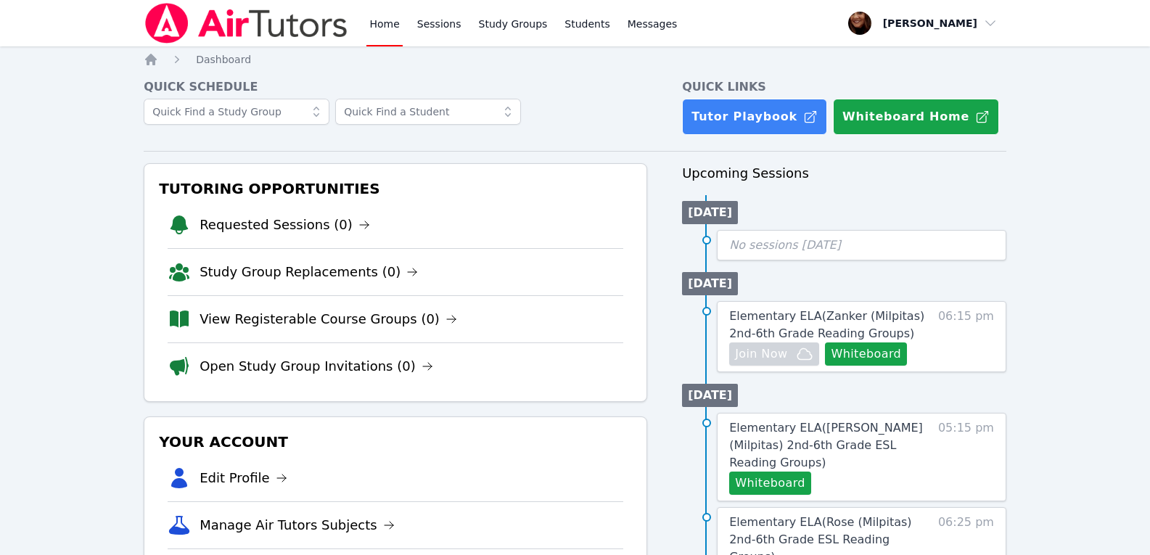
click at [383, 21] on link "Home" at bounding box center [384, 23] width 36 height 46
click at [442, 30] on link "Sessions" at bounding box center [439, 23] width 50 height 46
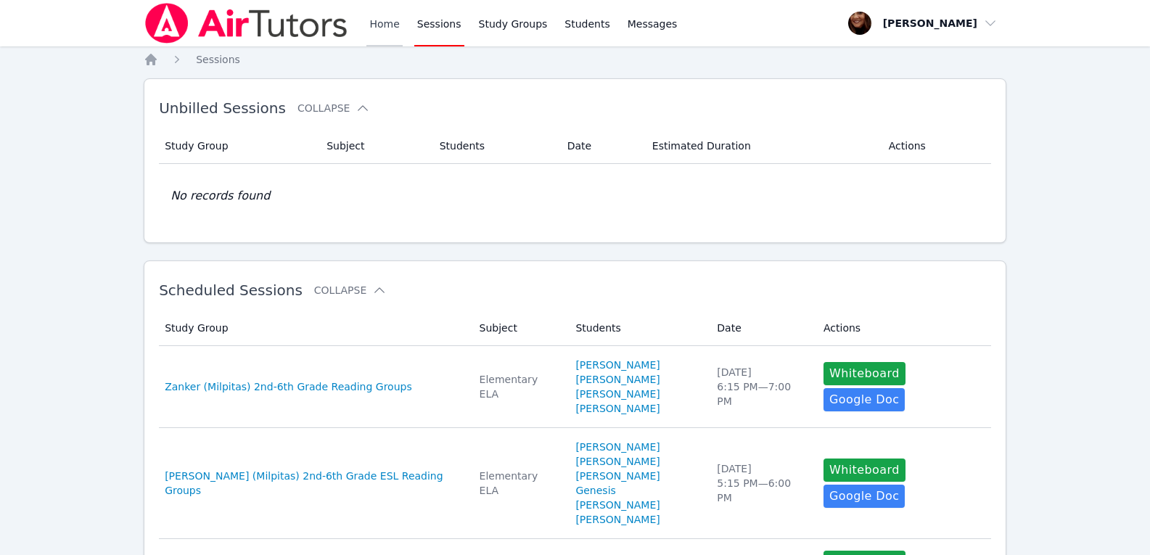
click at [385, 35] on link "Home" at bounding box center [384, 23] width 36 height 46
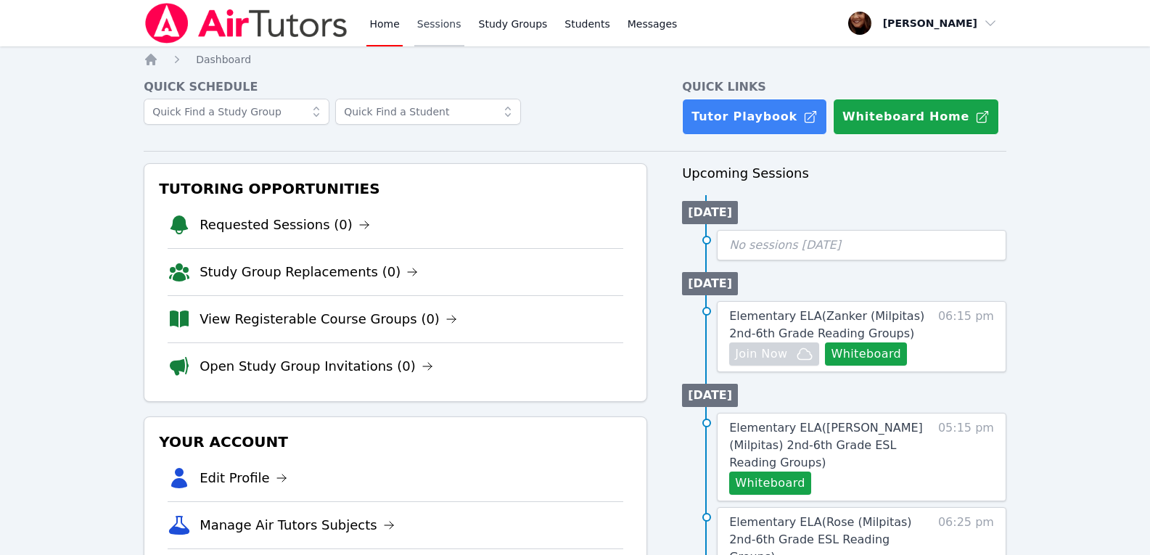
click at [432, 22] on link "Sessions" at bounding box center [439, 23] width 50 height 46
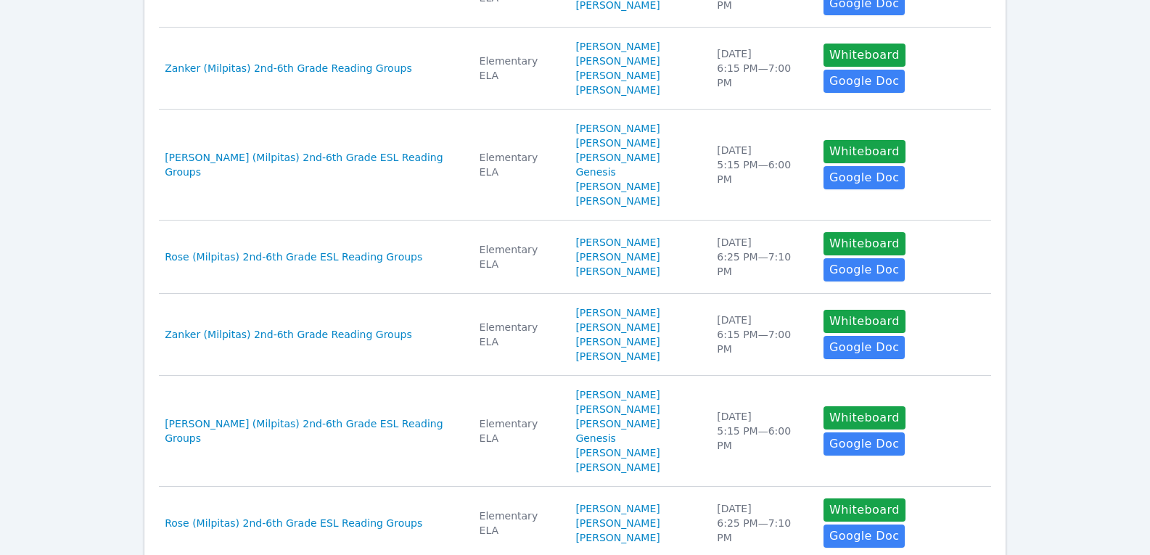
scroll to position [788, 0]
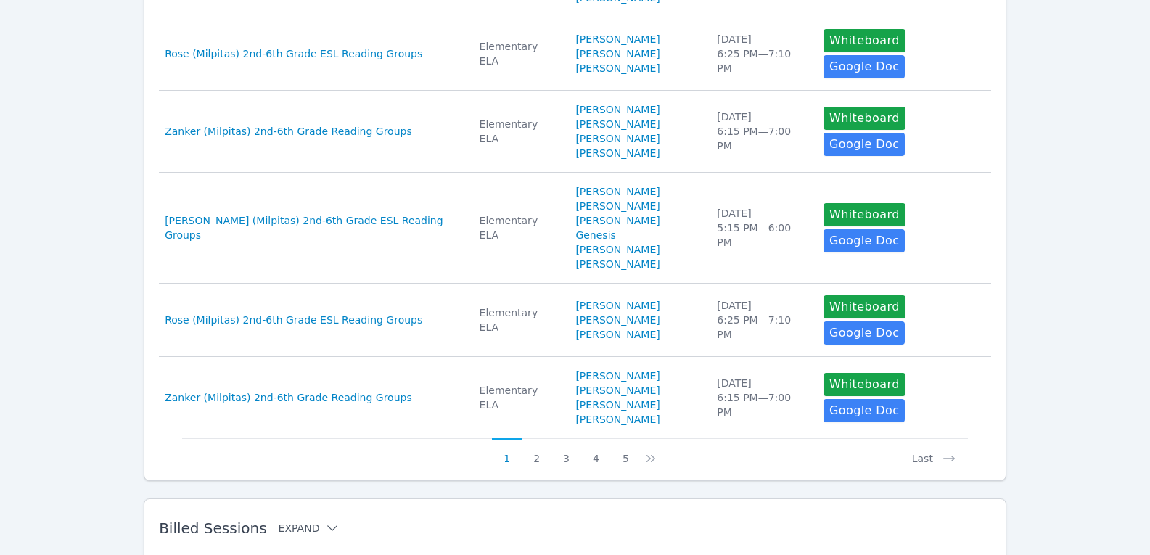
click at [325, 521] on icon at bounding box center [332, 528] width 15 height 15
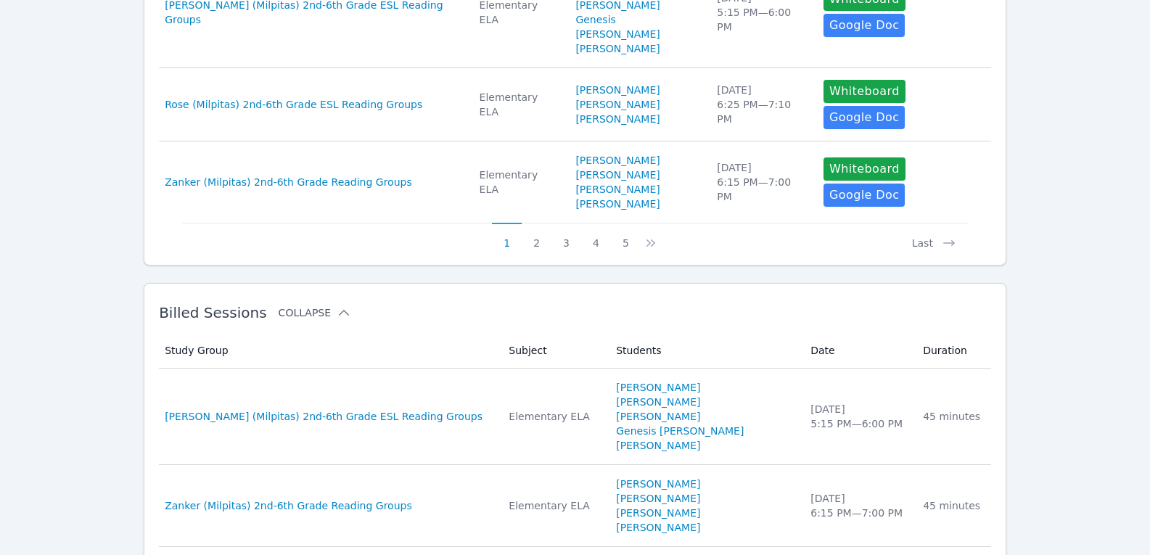
scroll to position [1078, 0]
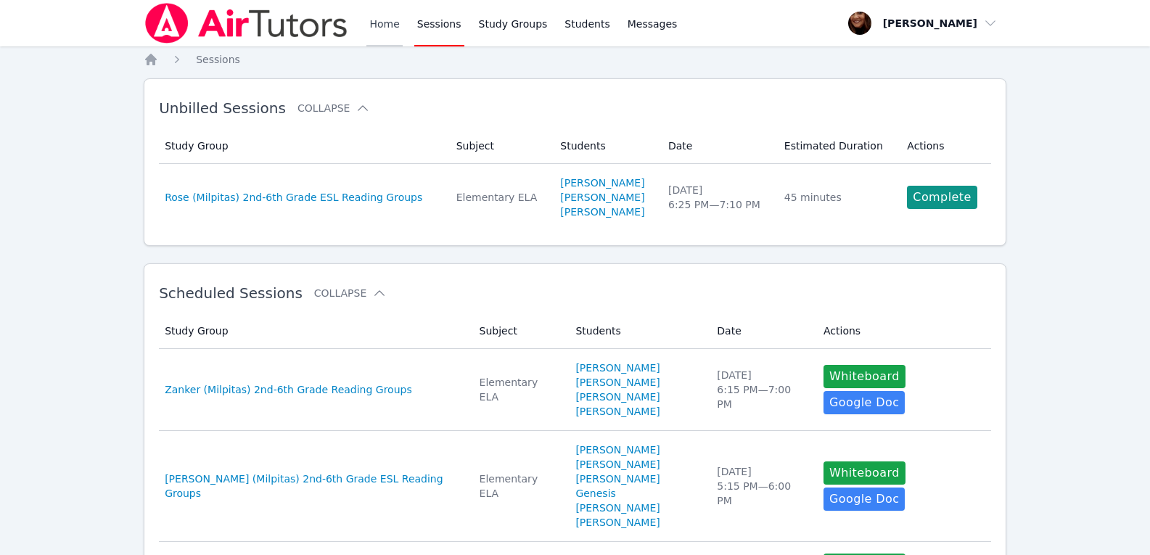
click at [392, 28] on link "Home" at bounding box center [384, 23] width 36 height 46
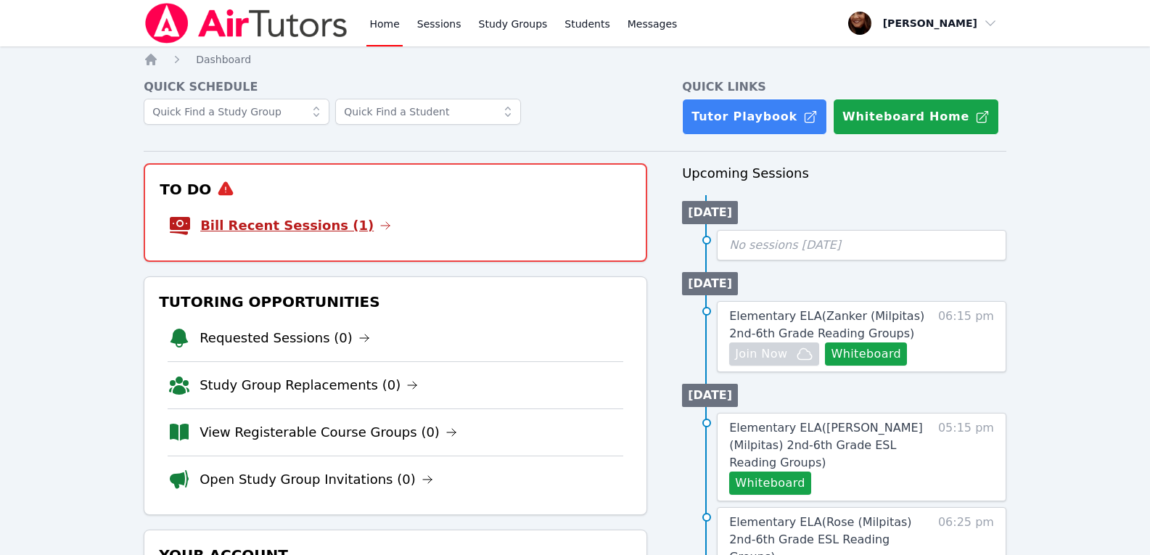
click at [379, 223] on icon at bounding box center [385, 226] width 12 height 12
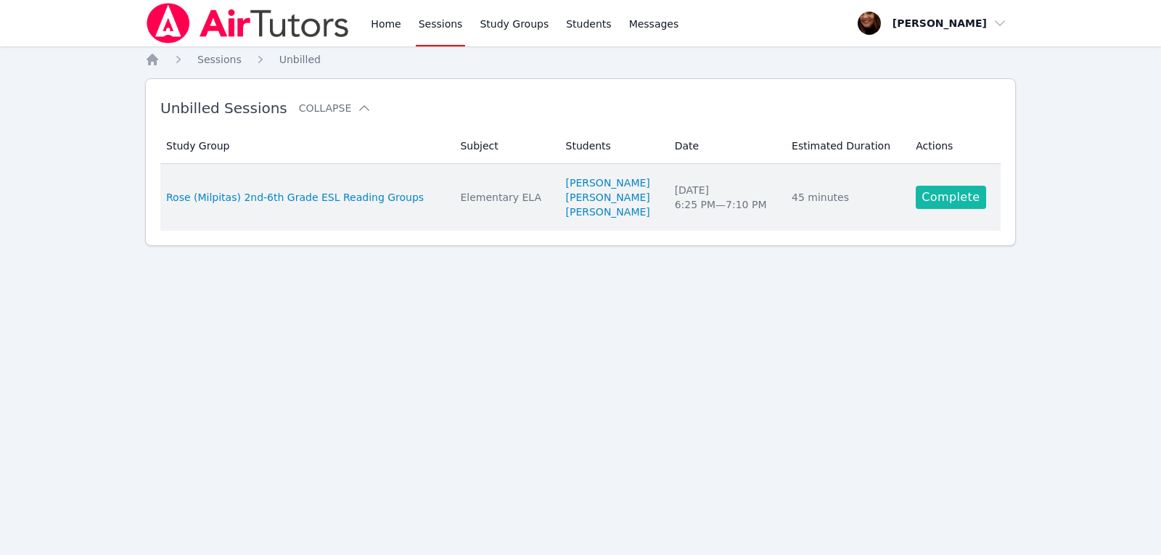
click at [967, 197] on link "Complete" at bounding box center [950, 197] width 70 height 23
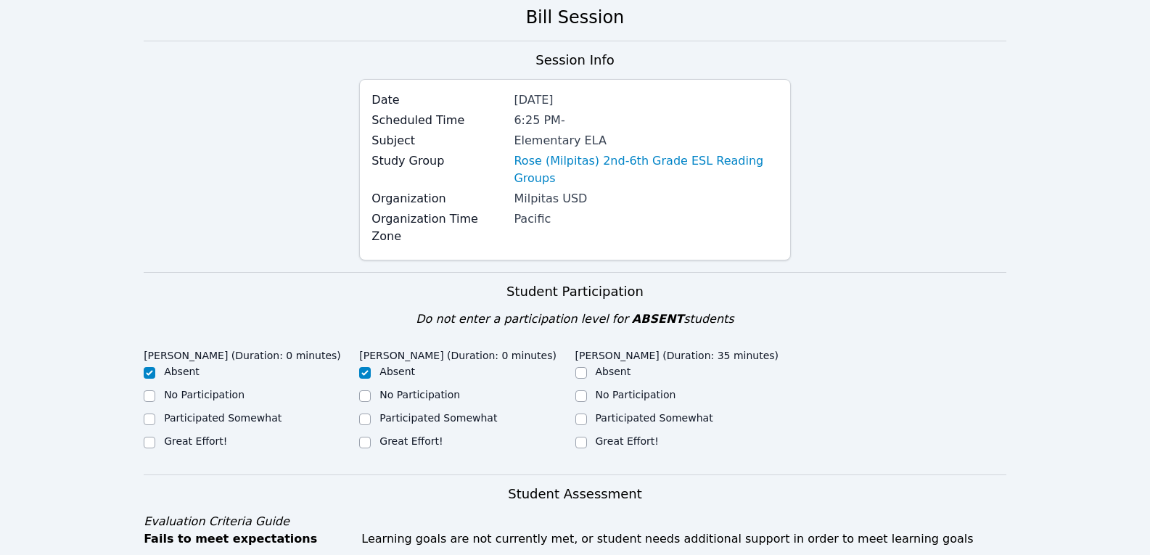
scroll to position [145, 0]
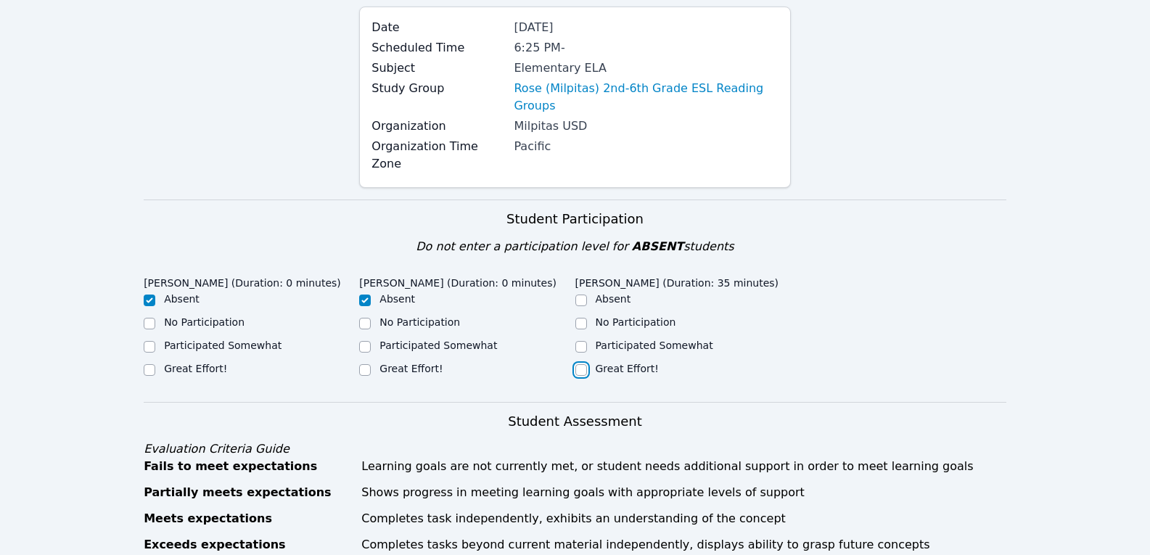
click at [578, 364] on input "Great Effort!" at bounding box center [581, 370] width 12 height 12
checkbox input "true"
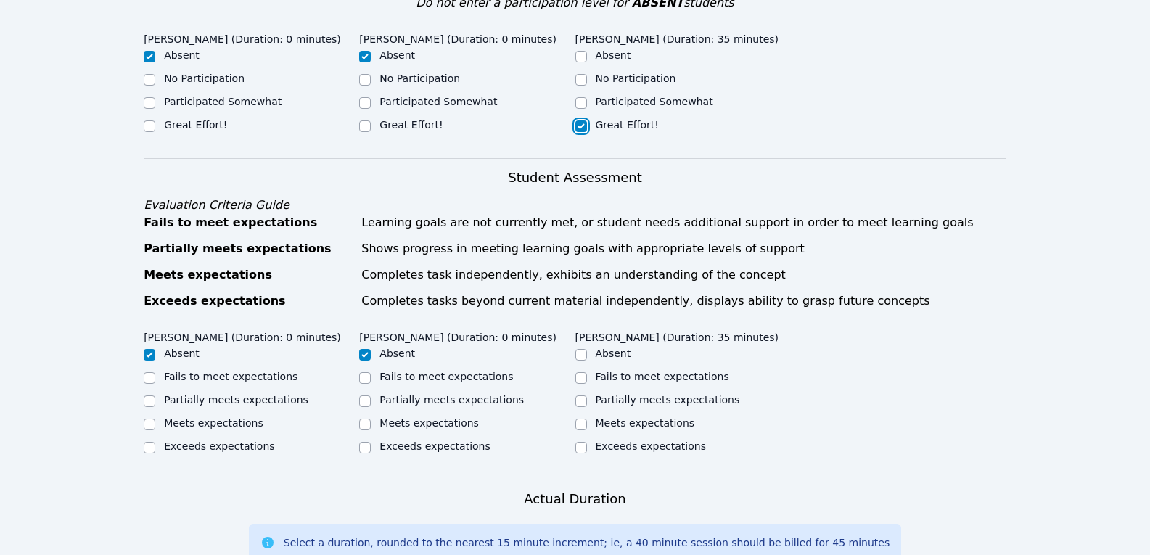
scroll to position [435, 0]
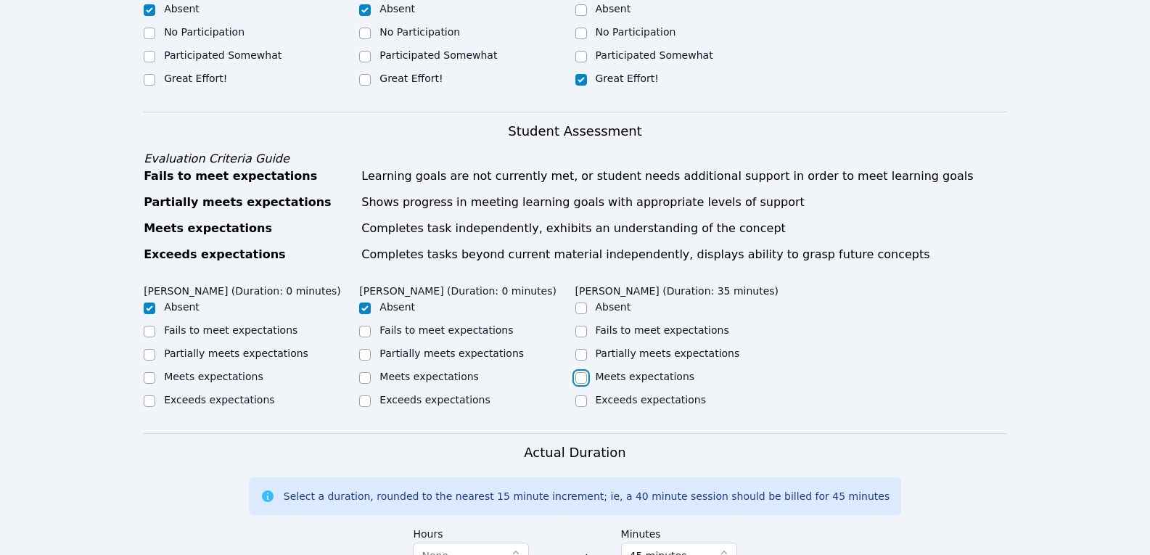
click at [582, 372] on input "Meets expectations" at bounding box center [581, 378] width 12 height 12
checkbox input "true"
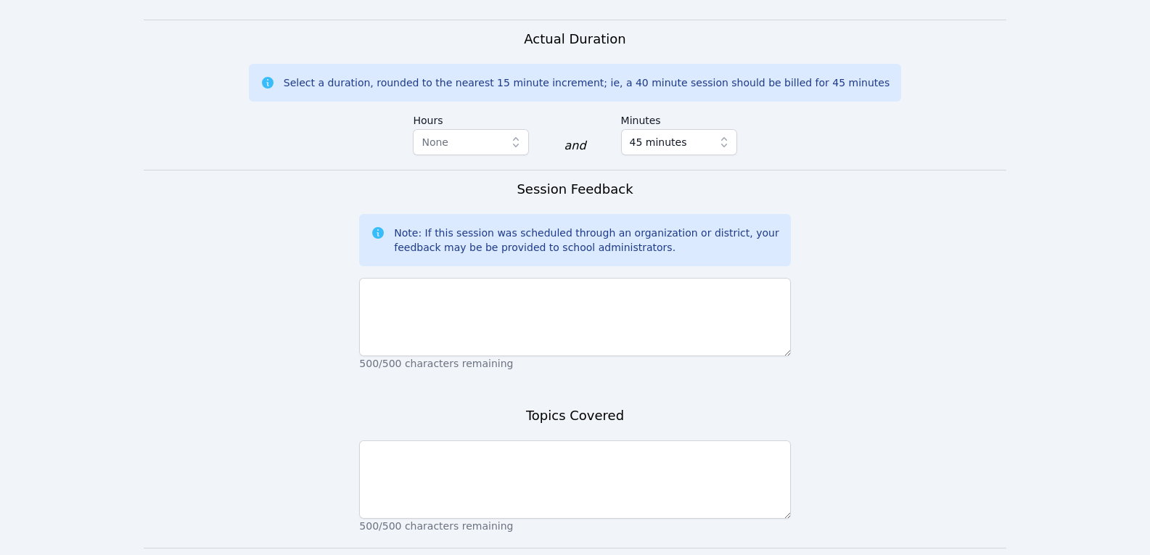
scroll to position [870, 0]
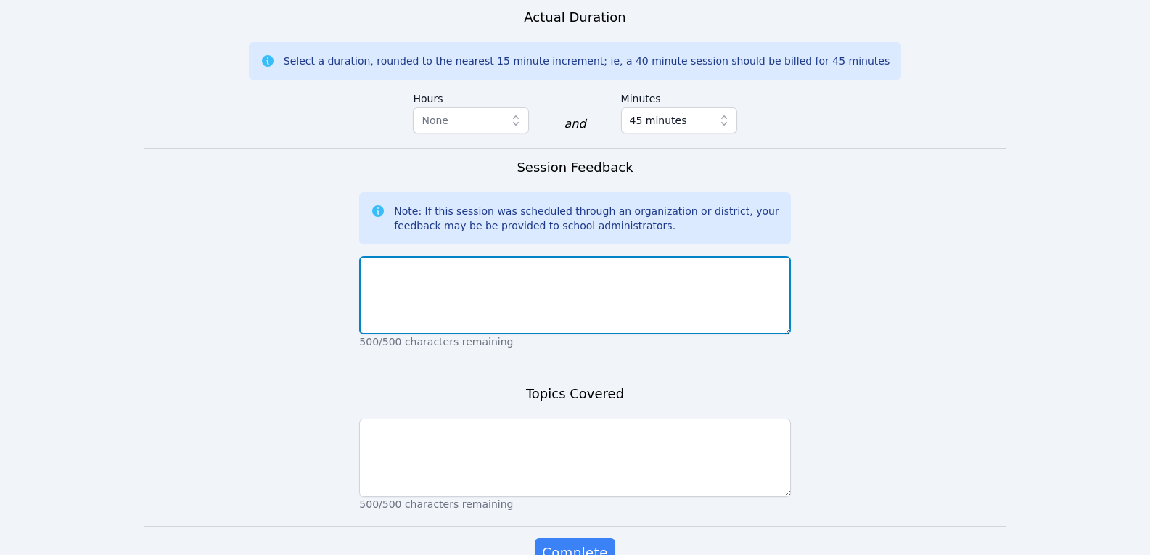
click at [374, 256] on textarea at bounding box center [574, 295] width 431 height 78
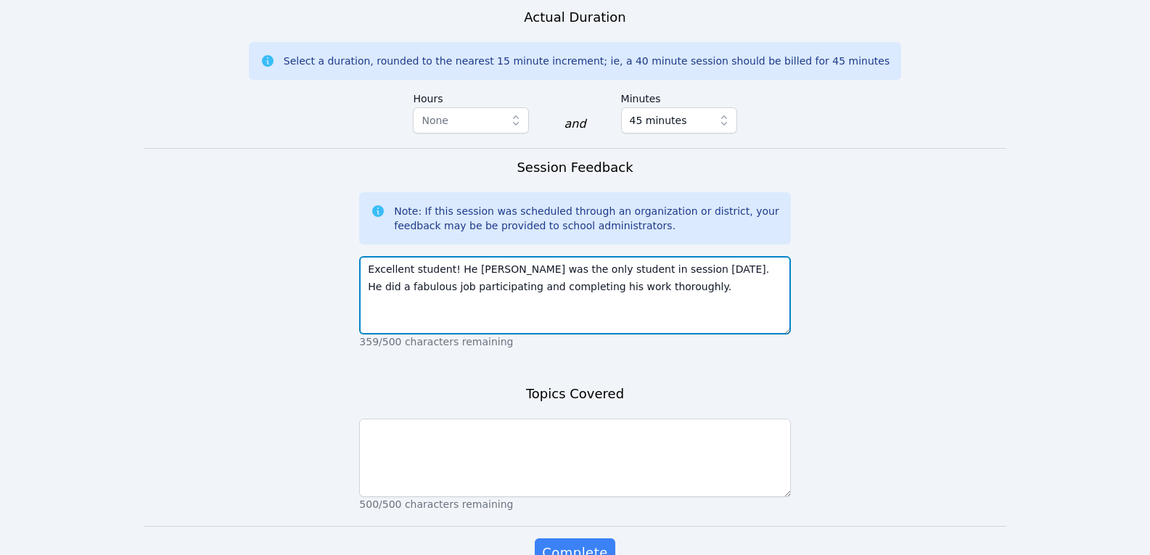
type textarea "Excellent student! He [PERSON_NAME] was the only student in session [DATE]. He …"
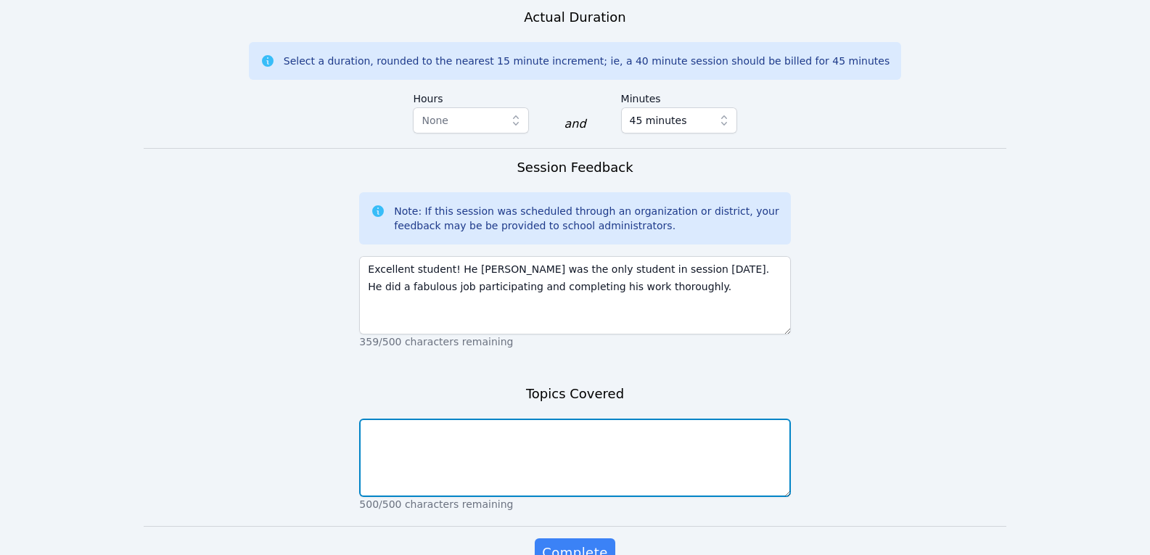
click at [426, 419] on textarea at bounding box center [574, 458] width 431 height 78
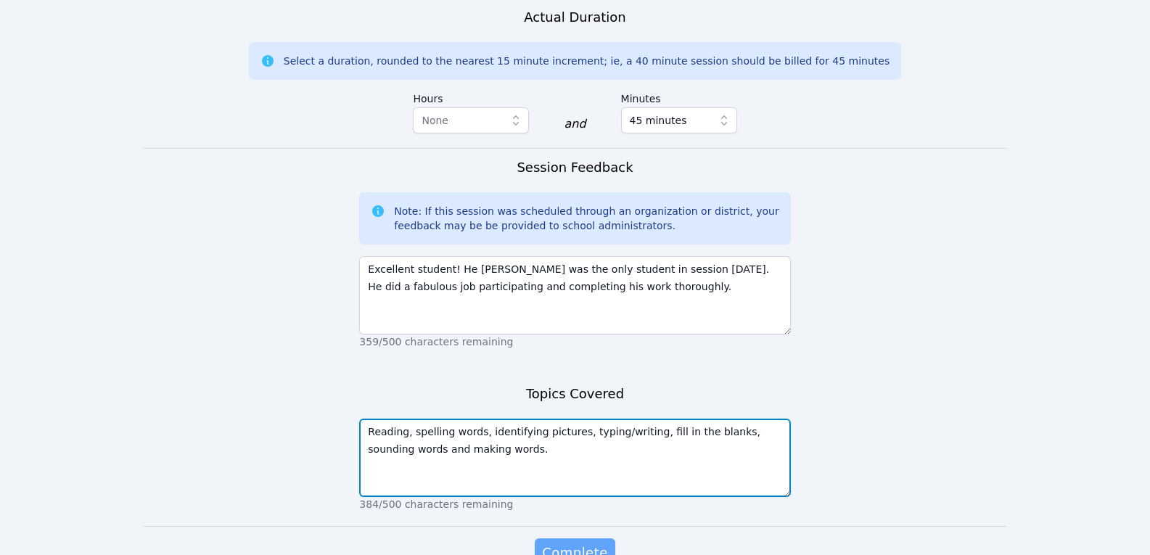
type textarea "Reading, spelling words, identifying pictures, typing/writing, fill in the blan…"
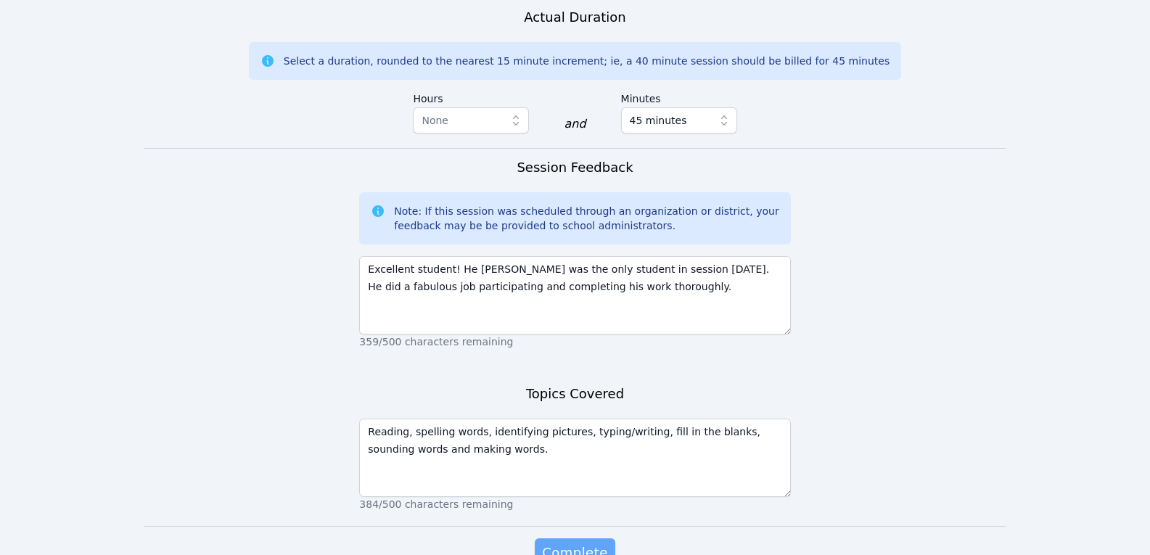
click at [566, 543] on span "Complete" at bounding box center [574, 553] width 65 height 20
